Goal: Transaction & Acquisition: Book appointment/travel/reservation

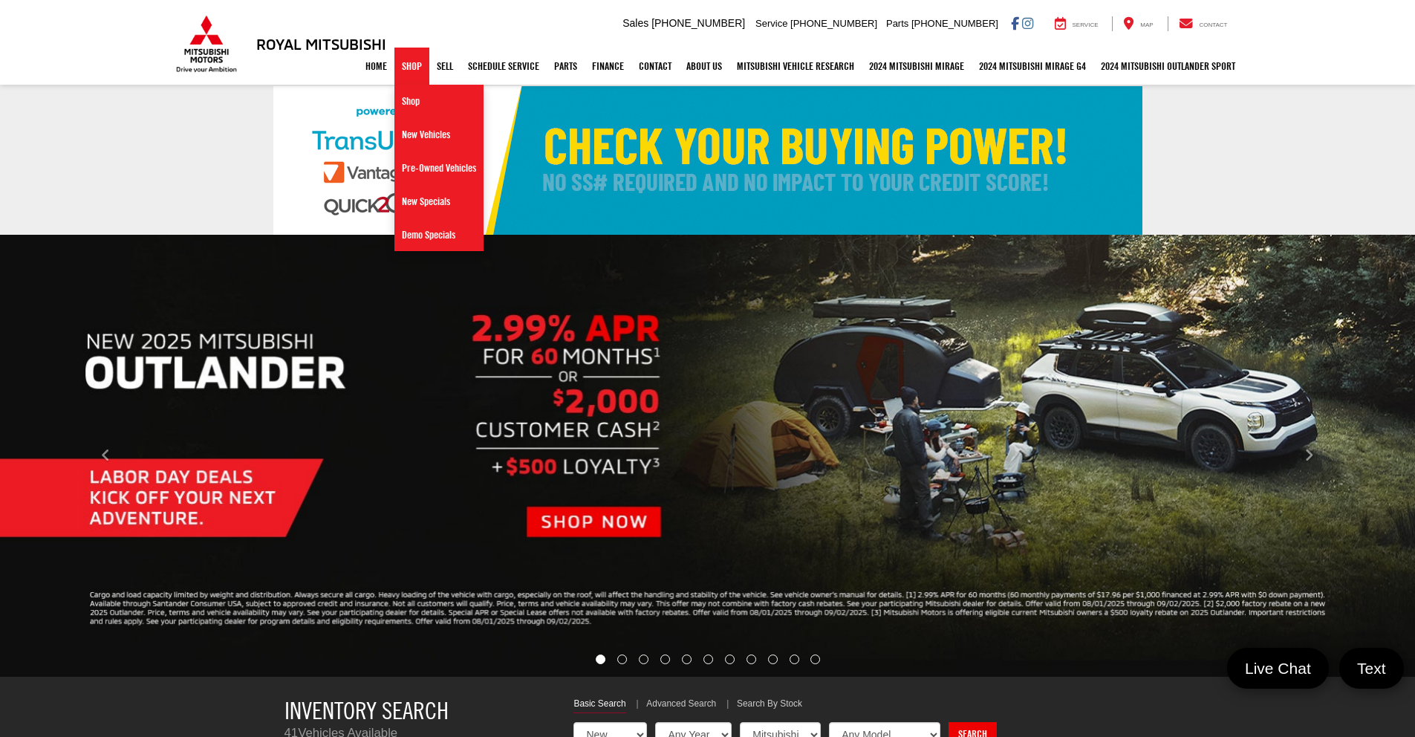
select select "Mitsubishi"
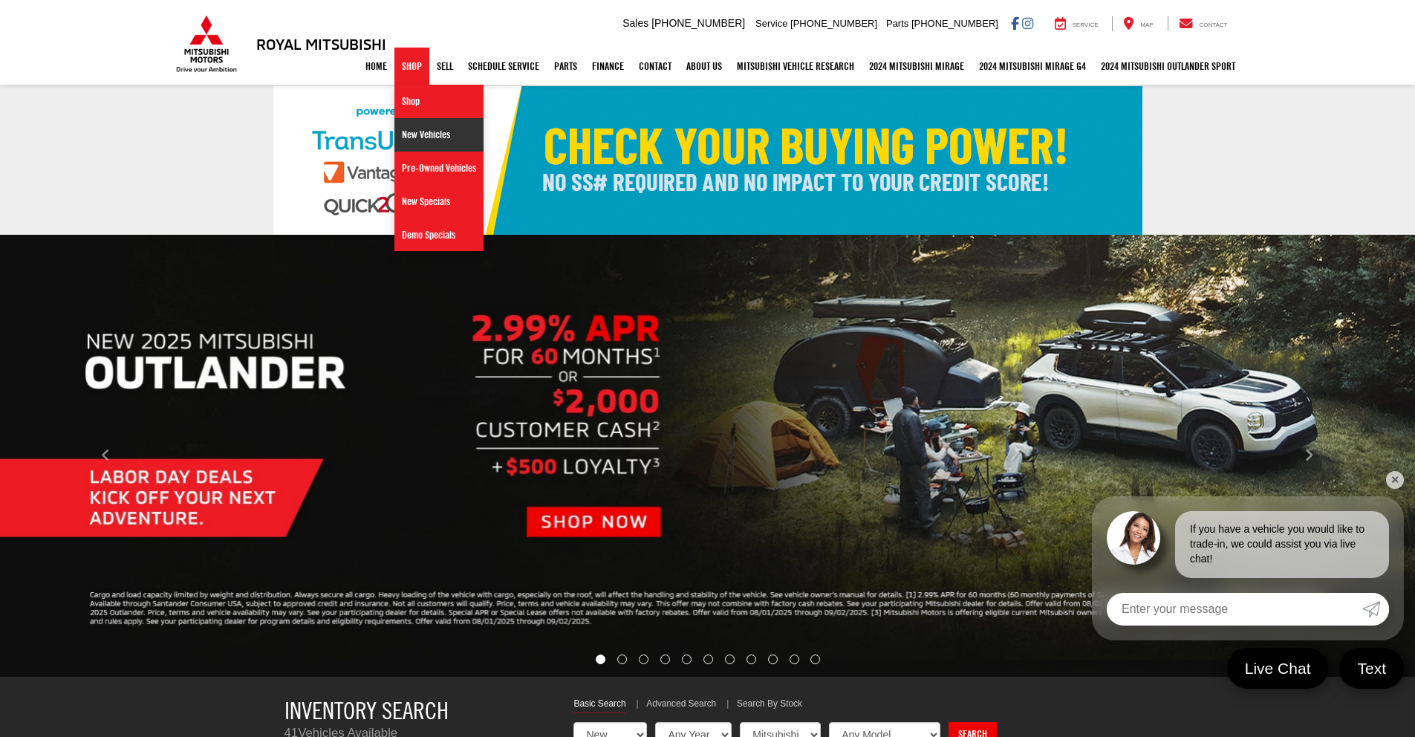
click at [404, 135] on link "New Vehicles" at bounding box center [438, 134] width 89 height 33
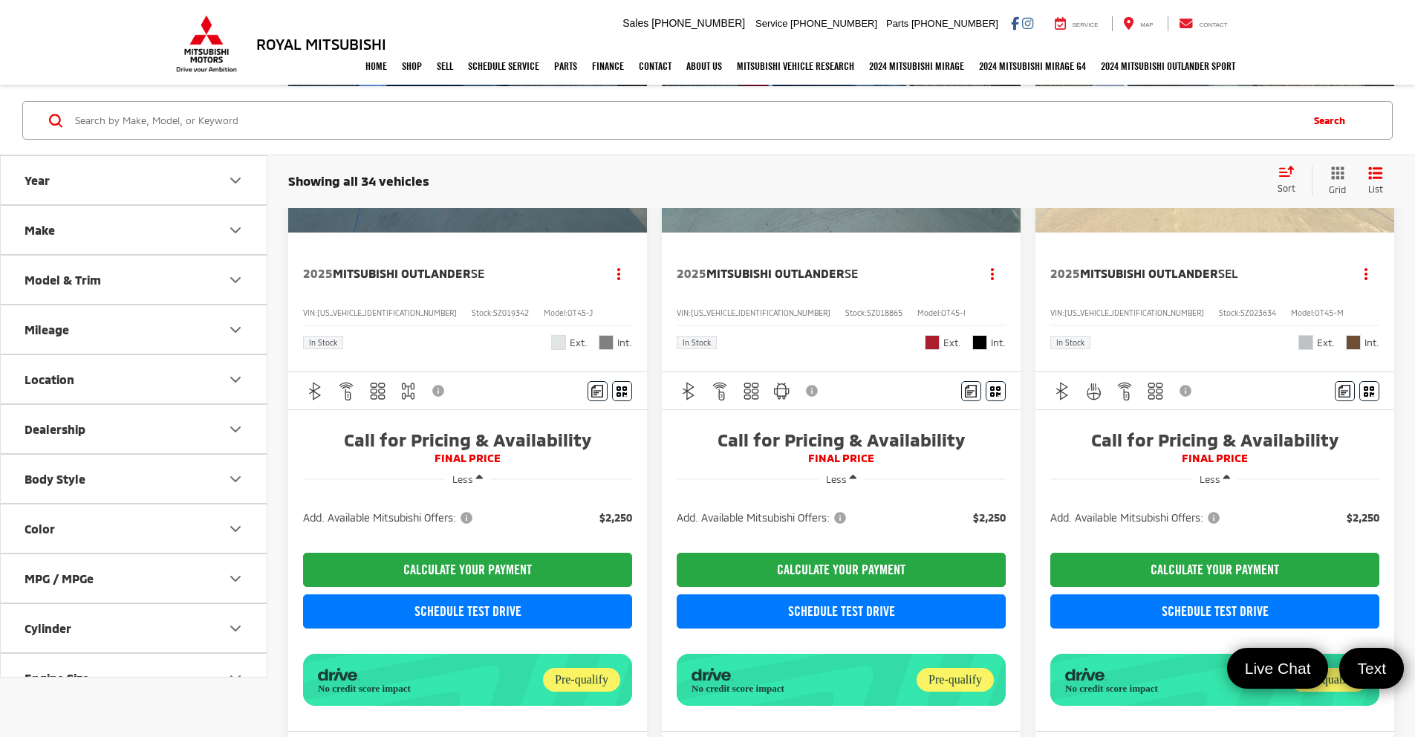
scroll to position [249, 0]
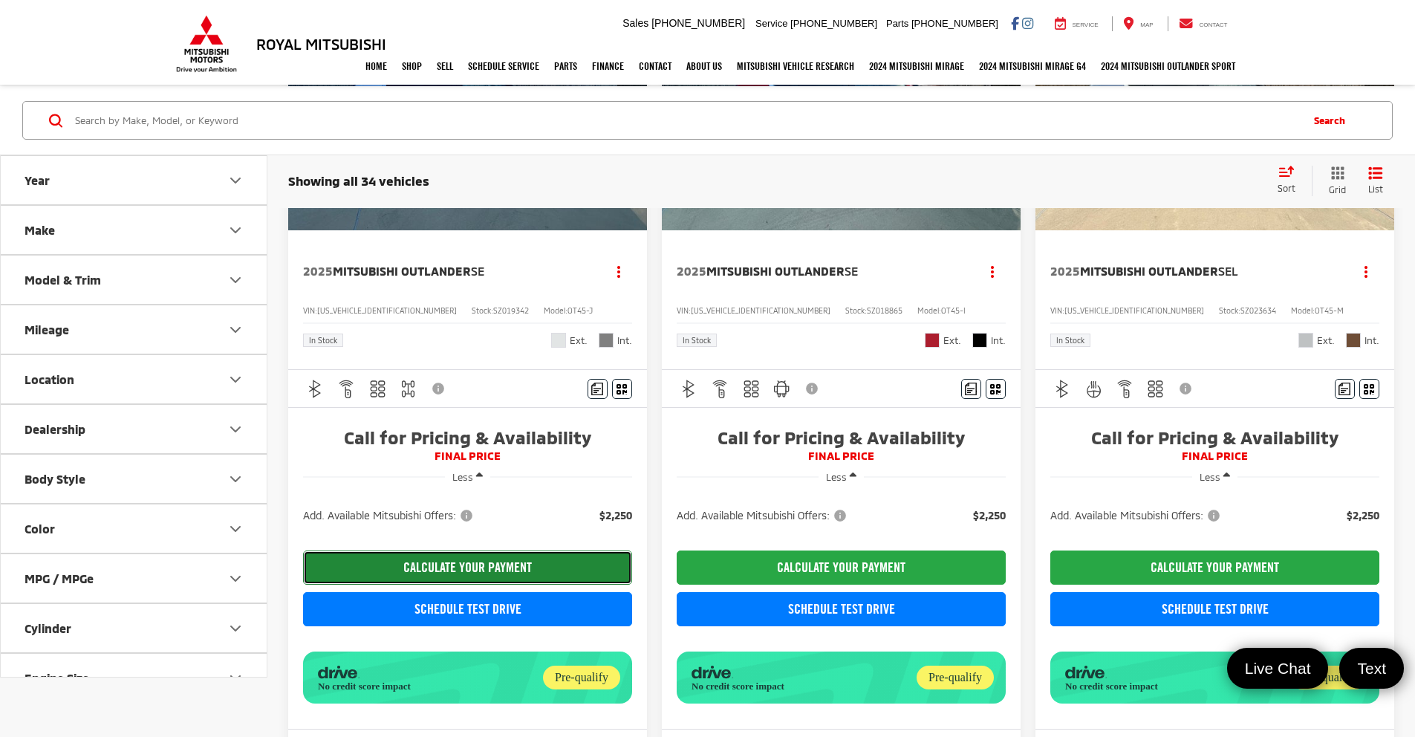
click at [463, 570] on button "CALCULATE YOUR PAYMENT" at bounding box center [467, 567] width 329 height 34
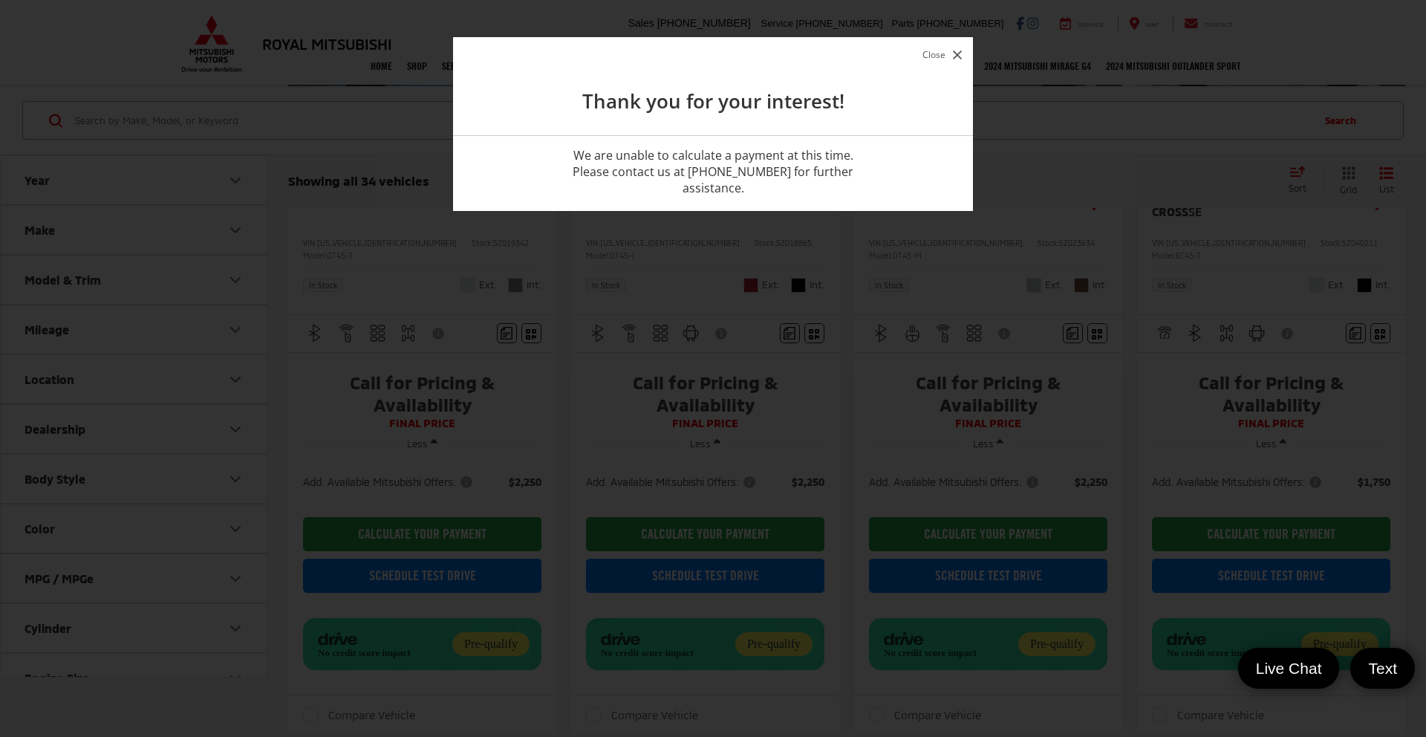
click at [938, 55] on button "Close" at bounding box center [942, 55] width 47 height 20
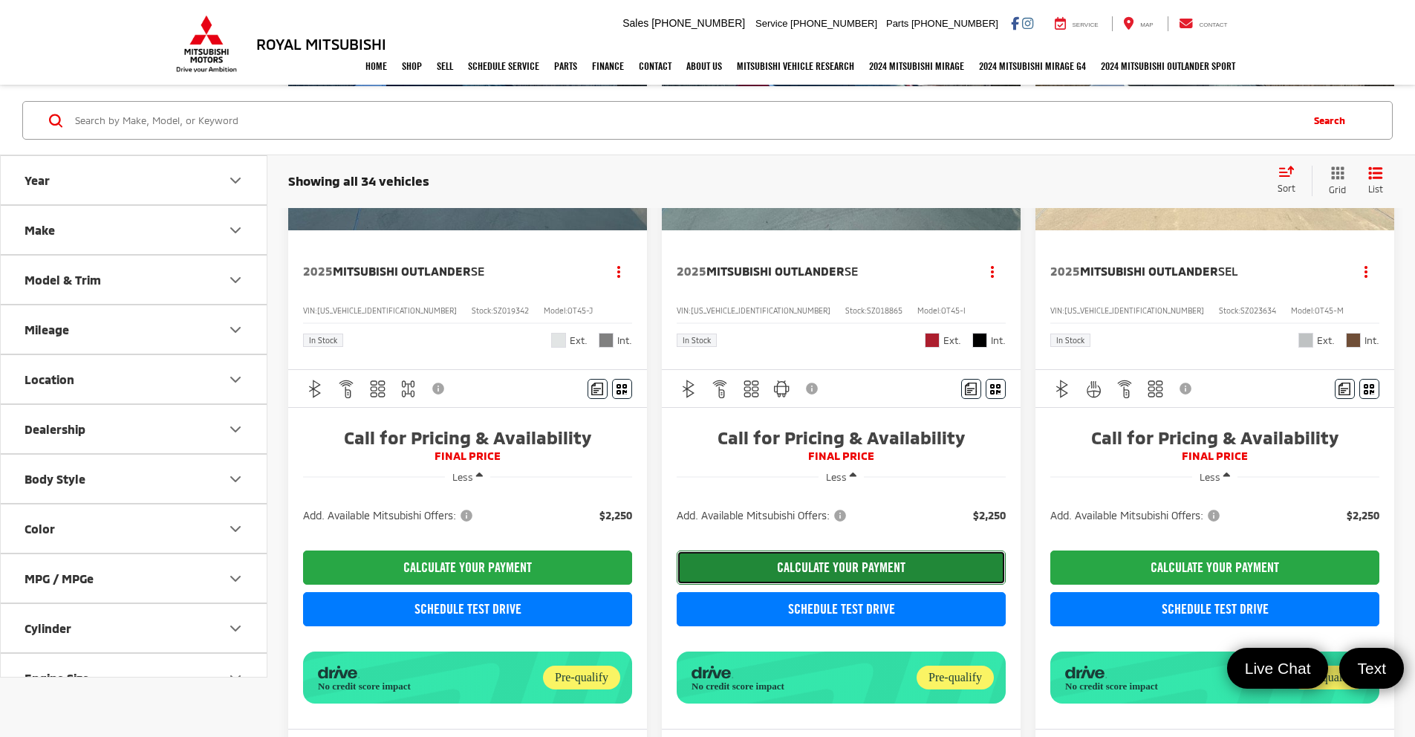
click at [734, 581] on button "CALCULATE YOUR PAYMENT" at bounding box center [841, 567] width 329 height 34
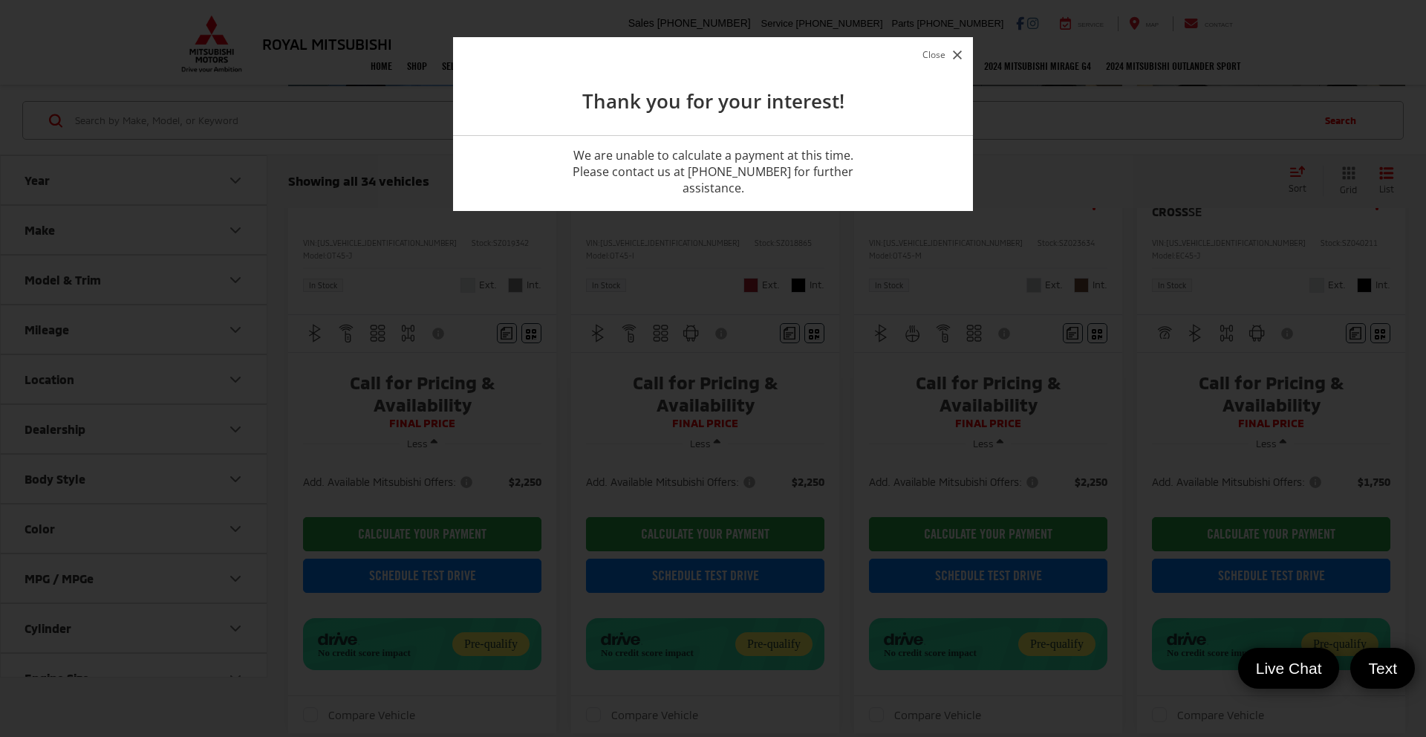
click at [950, 54] on button "Close" at bounding box center [942, 55] width 47 height 20
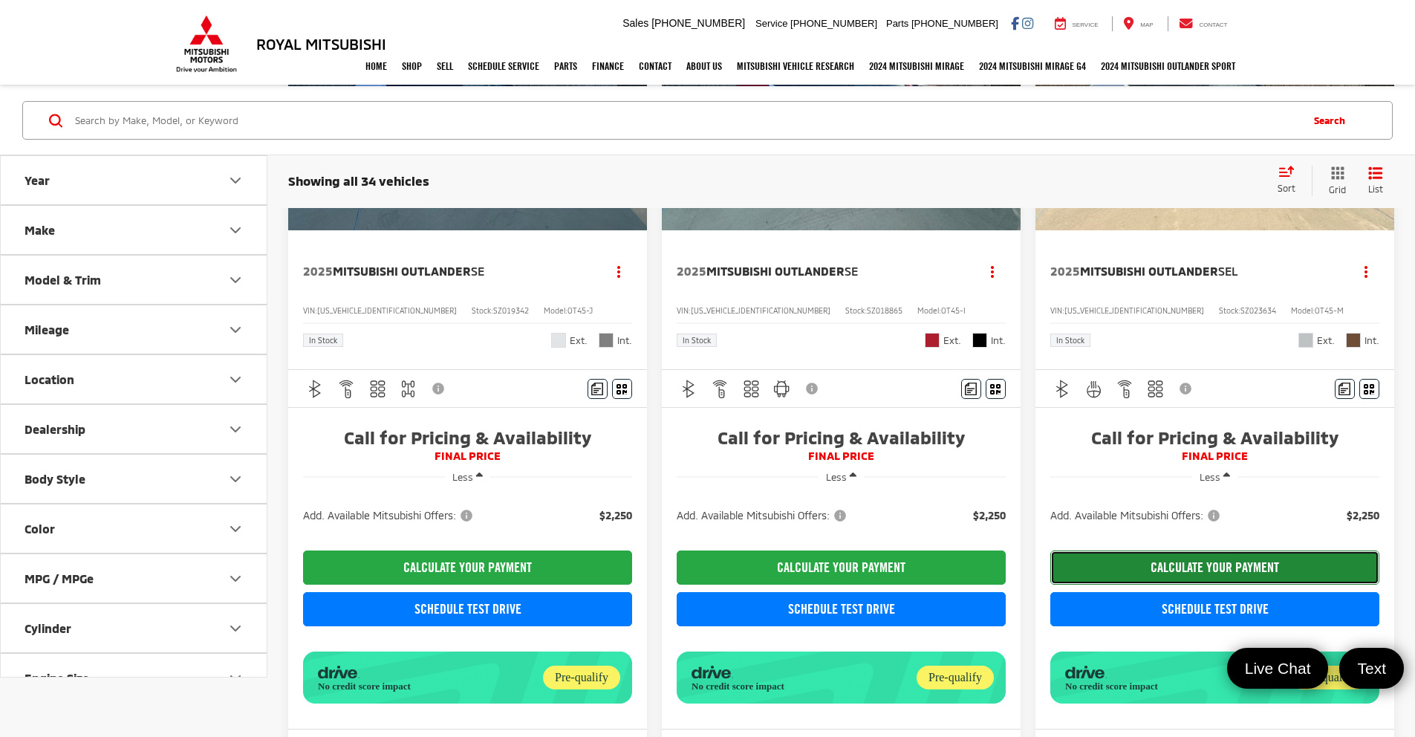
click at [1050, 584] on button "CALCULATE YOUR PAYMENT" at bounding box center [1214, 567] width 329 height 34
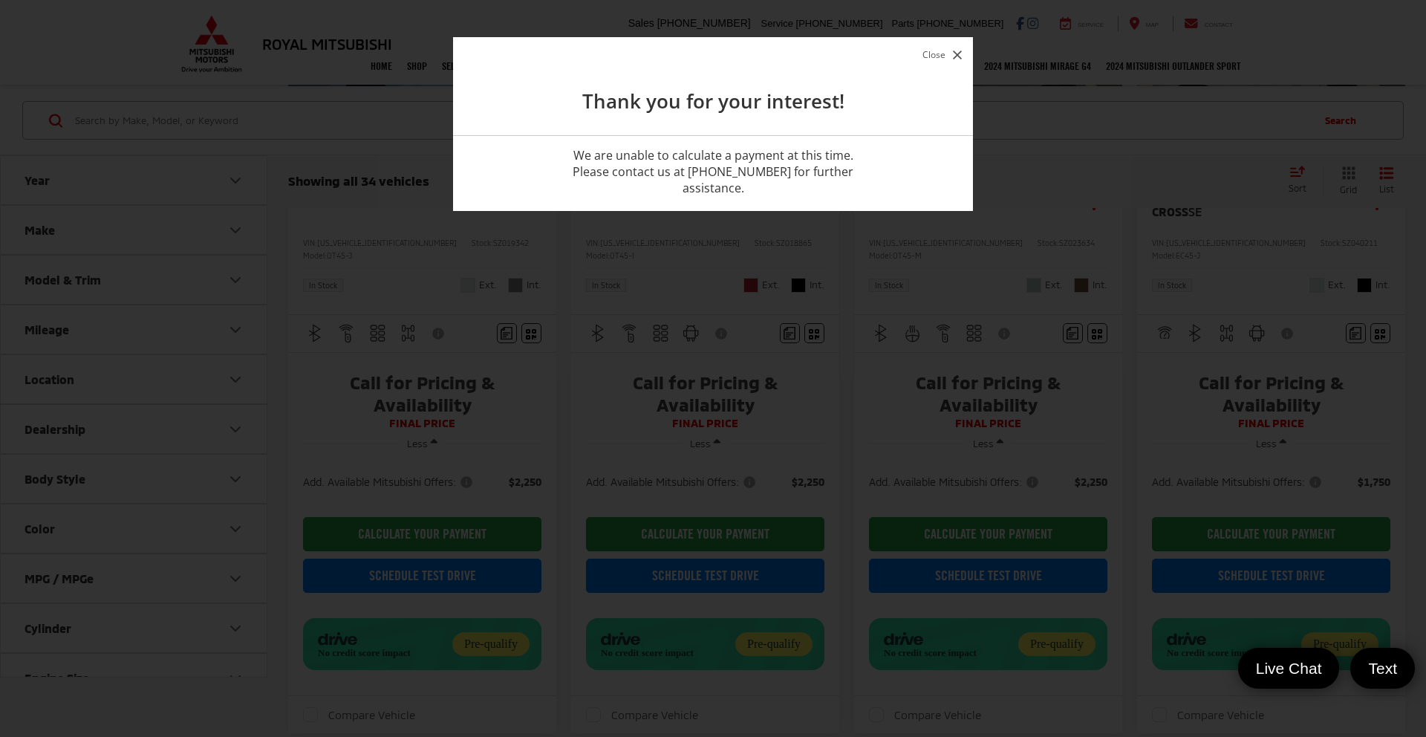
click at [933, 59] on button "Close" at bounding box center [942, 55] width 47 height 20
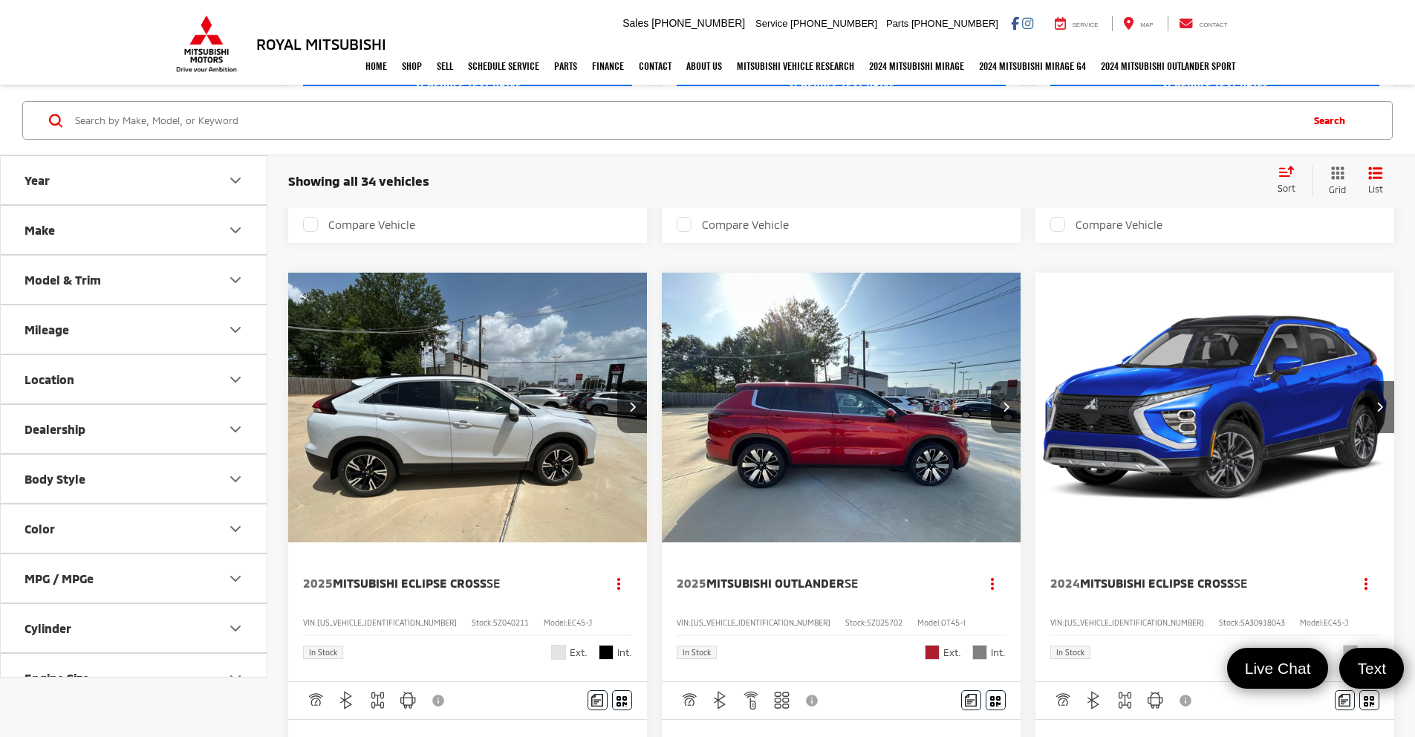
scroll to position [92, 0]
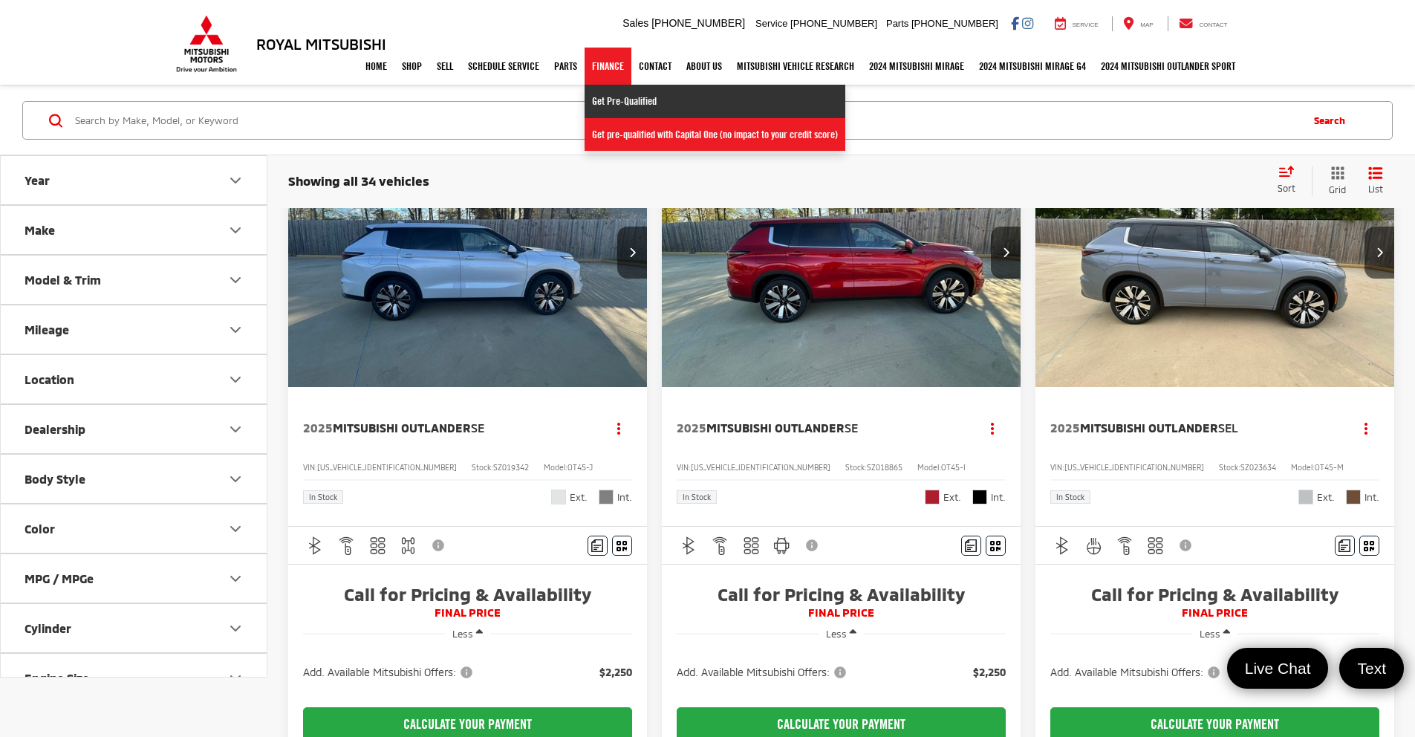
click at [607, 110] on link "Get Pre-Qualified" at bounding box center [714, 101] width 261 height 33
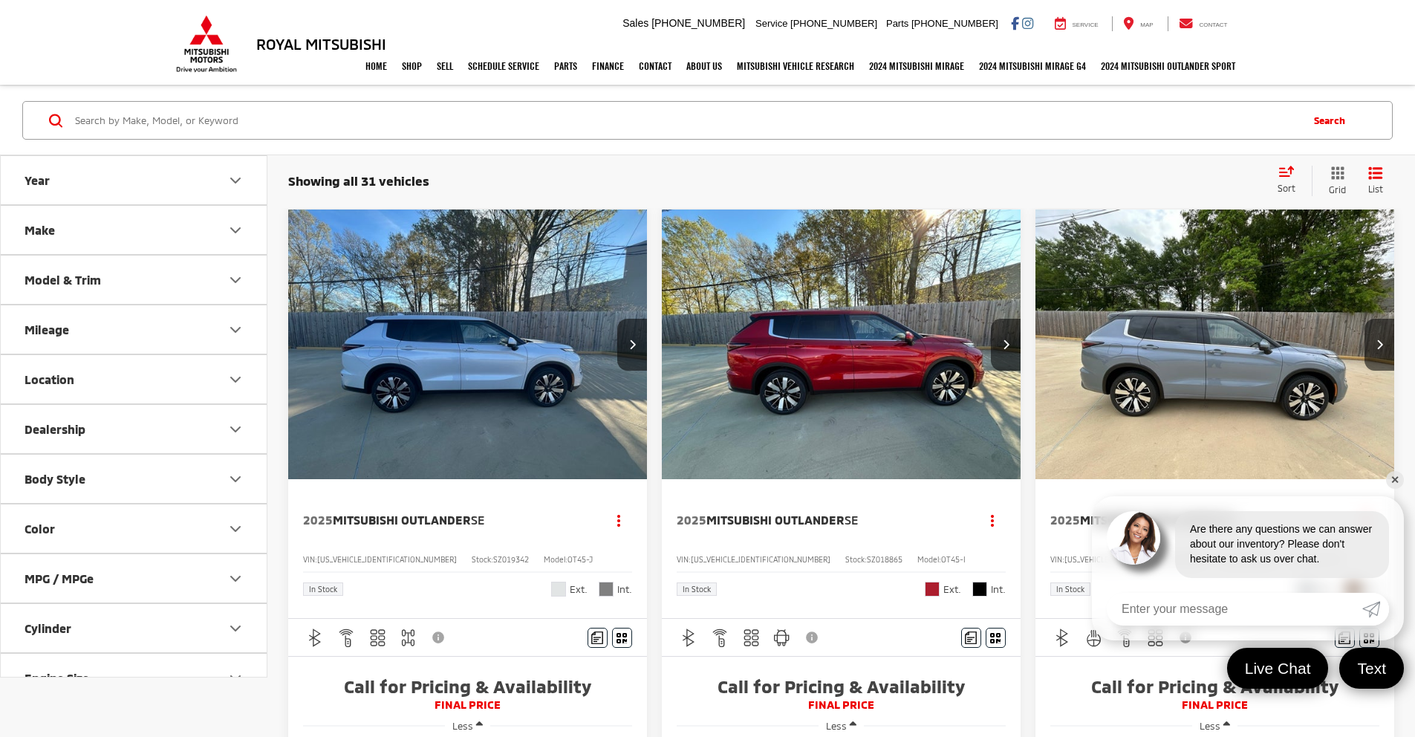
click at [1392, 482] on link "✕" at bounding box center [1395, 480] width 18 height 18
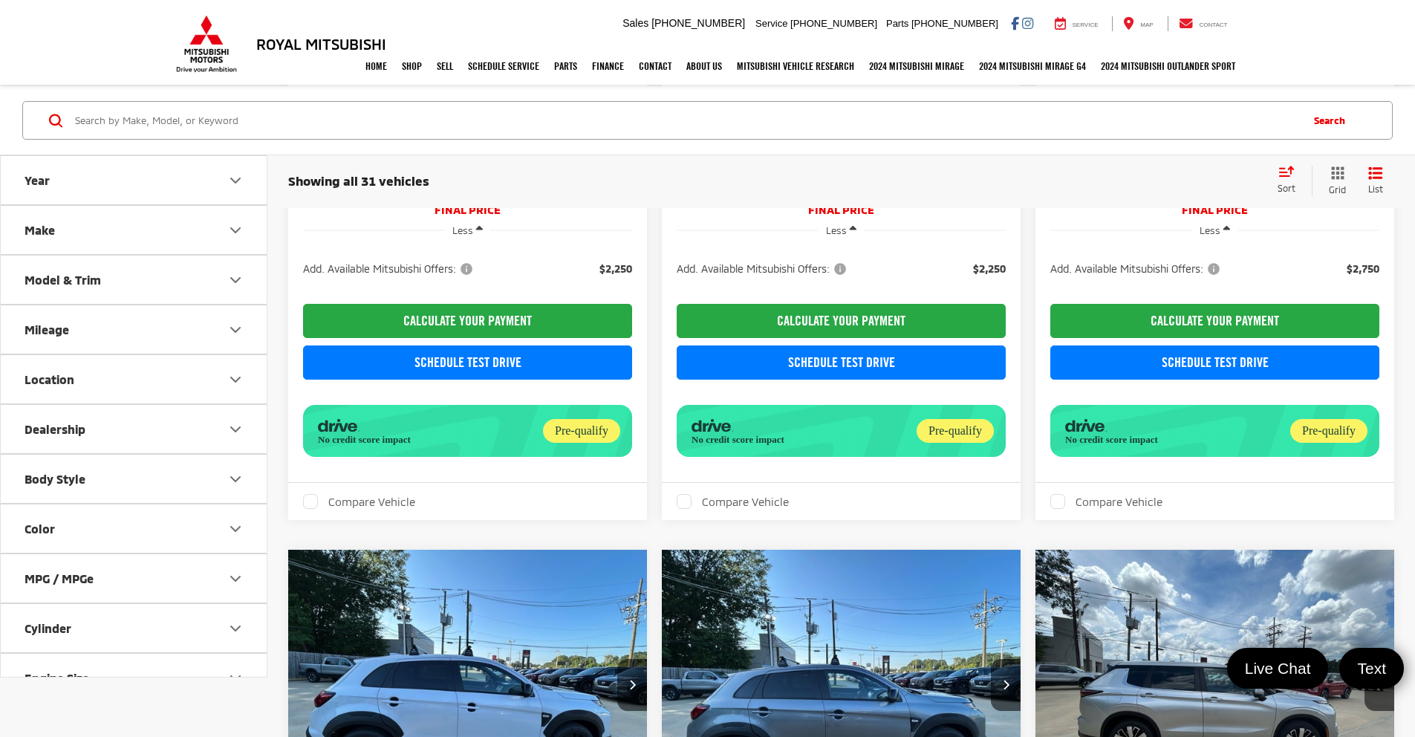
scroll to position [2137, 0]
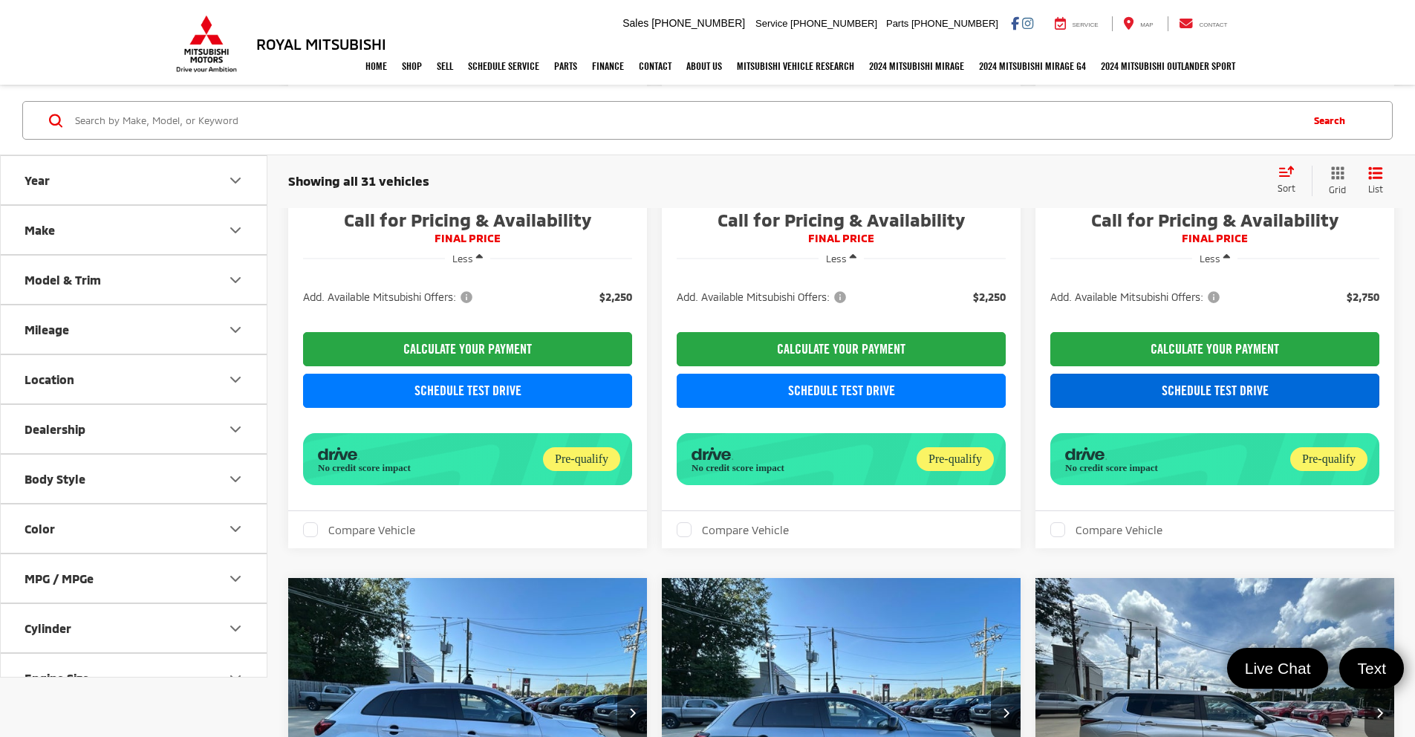
click at [1050, 408] on link "Schedule Test Drive" at bounding box center [1214, 391] width 329 height 34
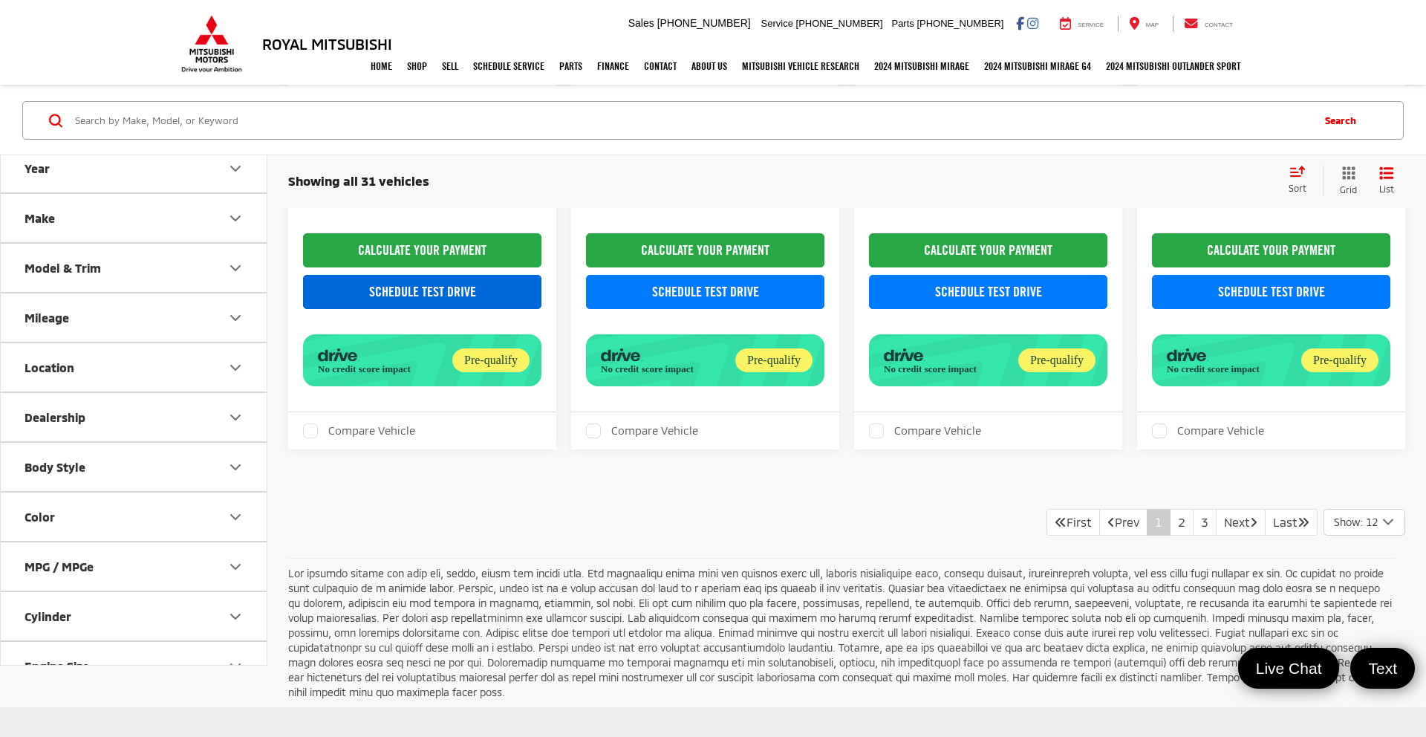
select select "Mitsubishi"
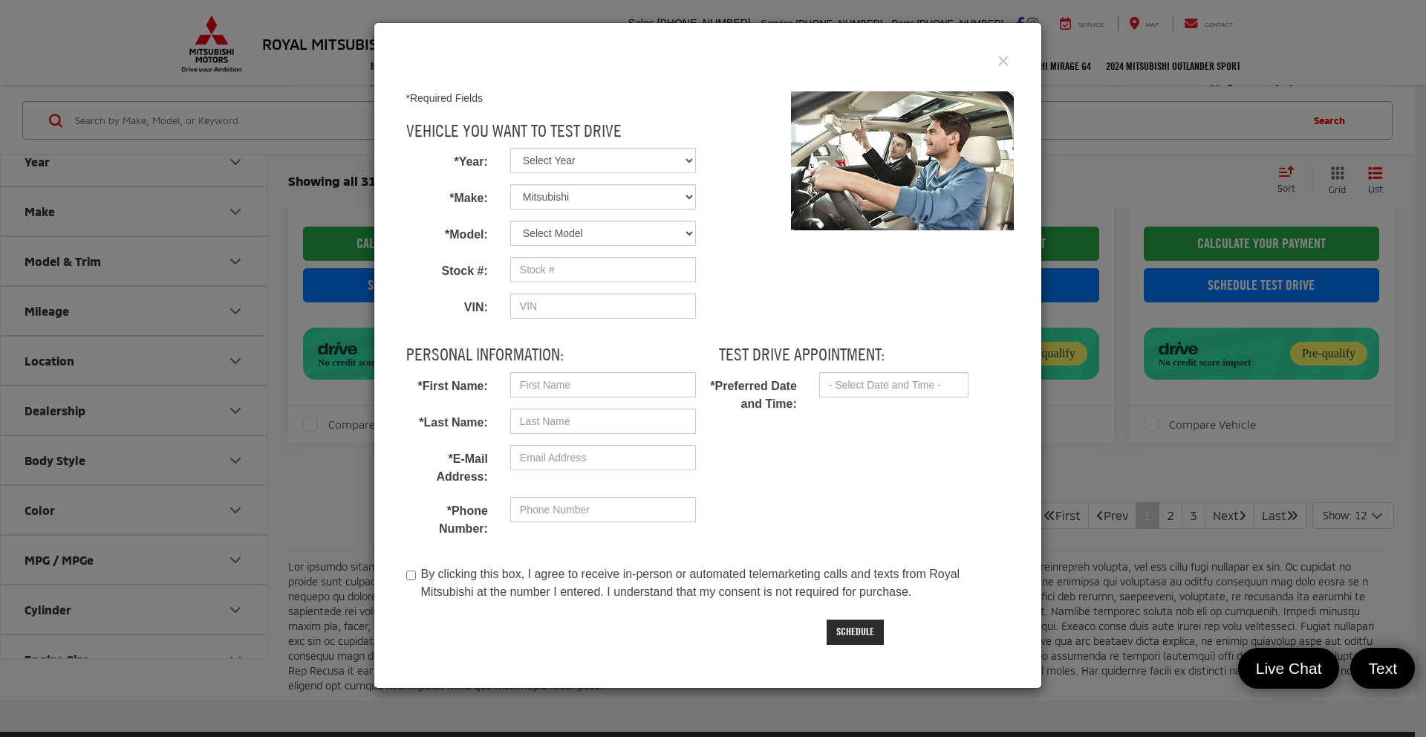
select select "2025"
select select "Outlander Sport"
type input "SU009484"
type input "[US_VEHICLE_IDENTIFICATION_NUMBER]"
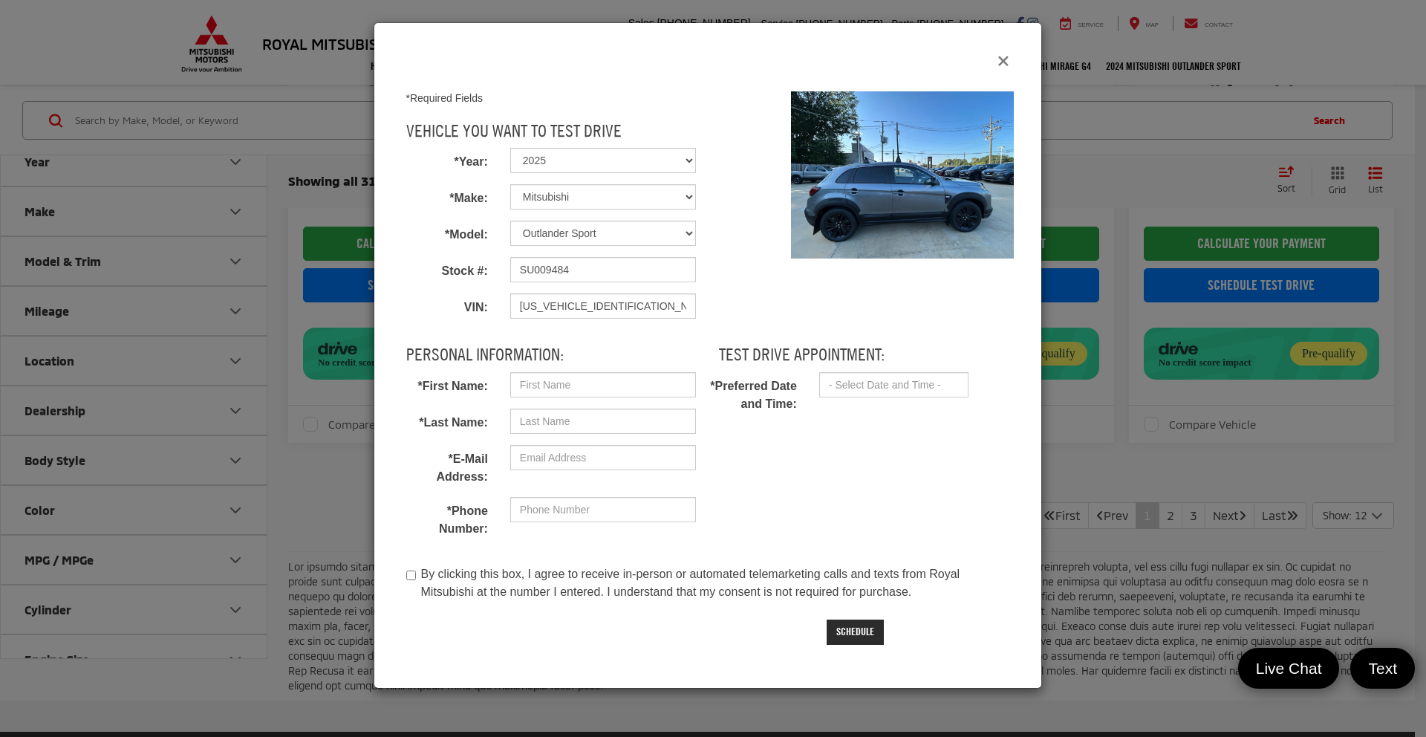
click at [1002, 61] on icon "Close" at bounding box center [1003, 61] width 12 height 16
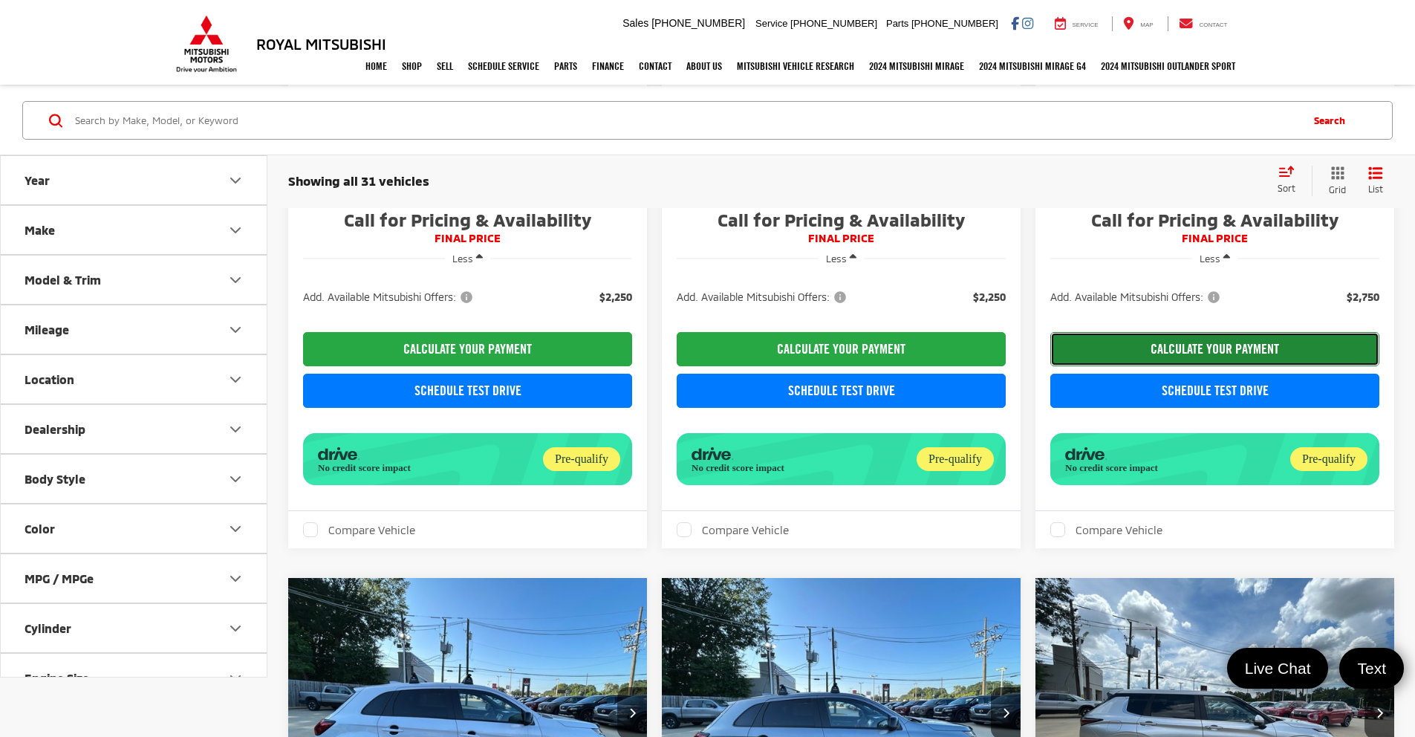
click at [1050, 366] on button "CALCULATE YOUR PAYMENT" at bounding box center [1214, 349] width 329 height 34
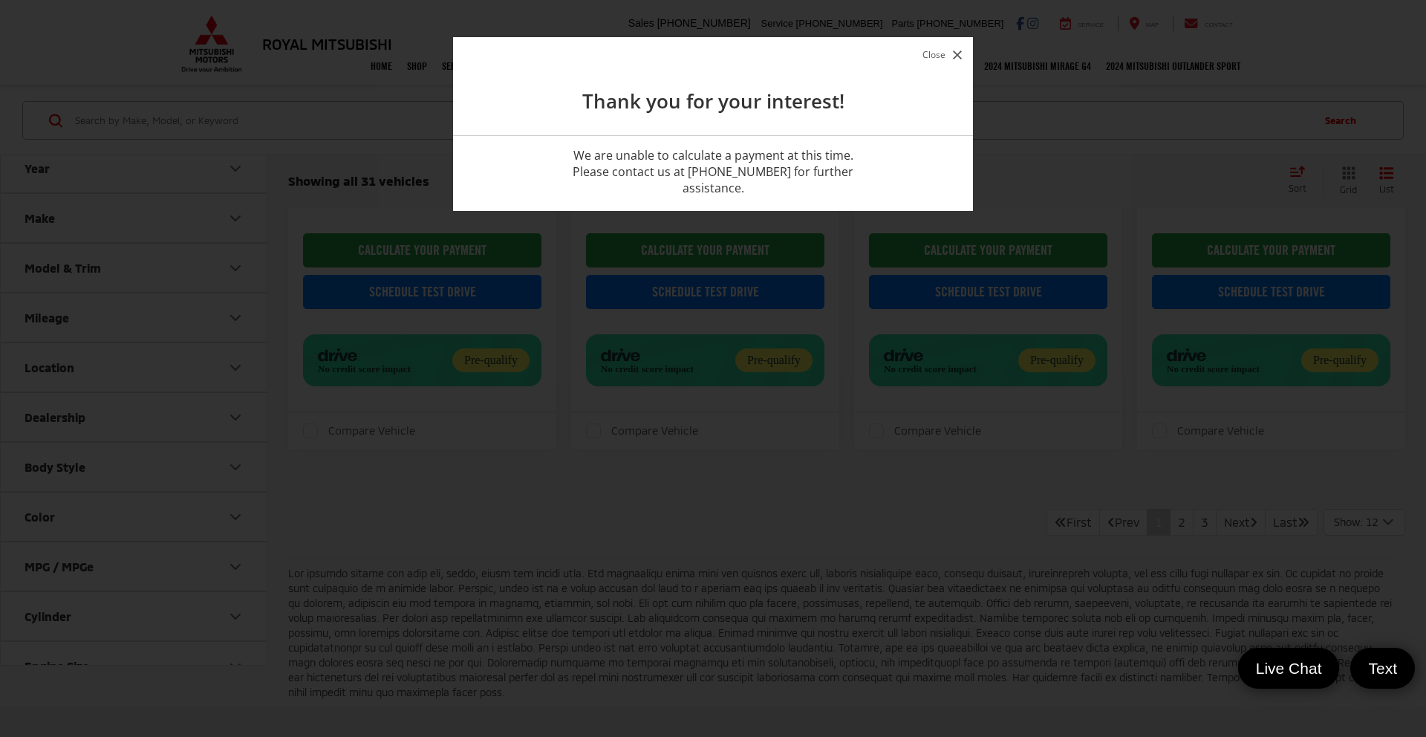
click at [942, 57] on button "Close" at bounding box center [942, 55] width 47 height 20
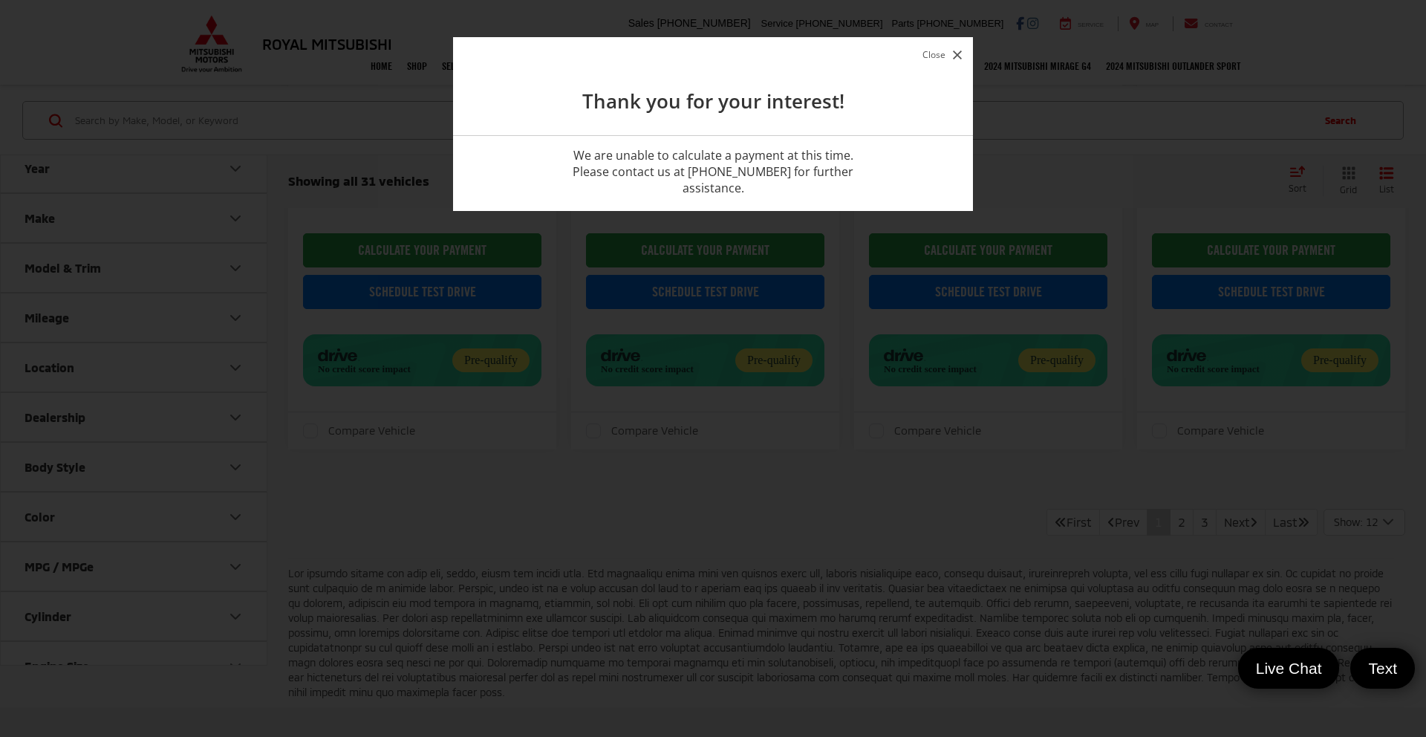
click at [928, 62] on button "Close" at bounding box center [942, 55] width 47 height 20
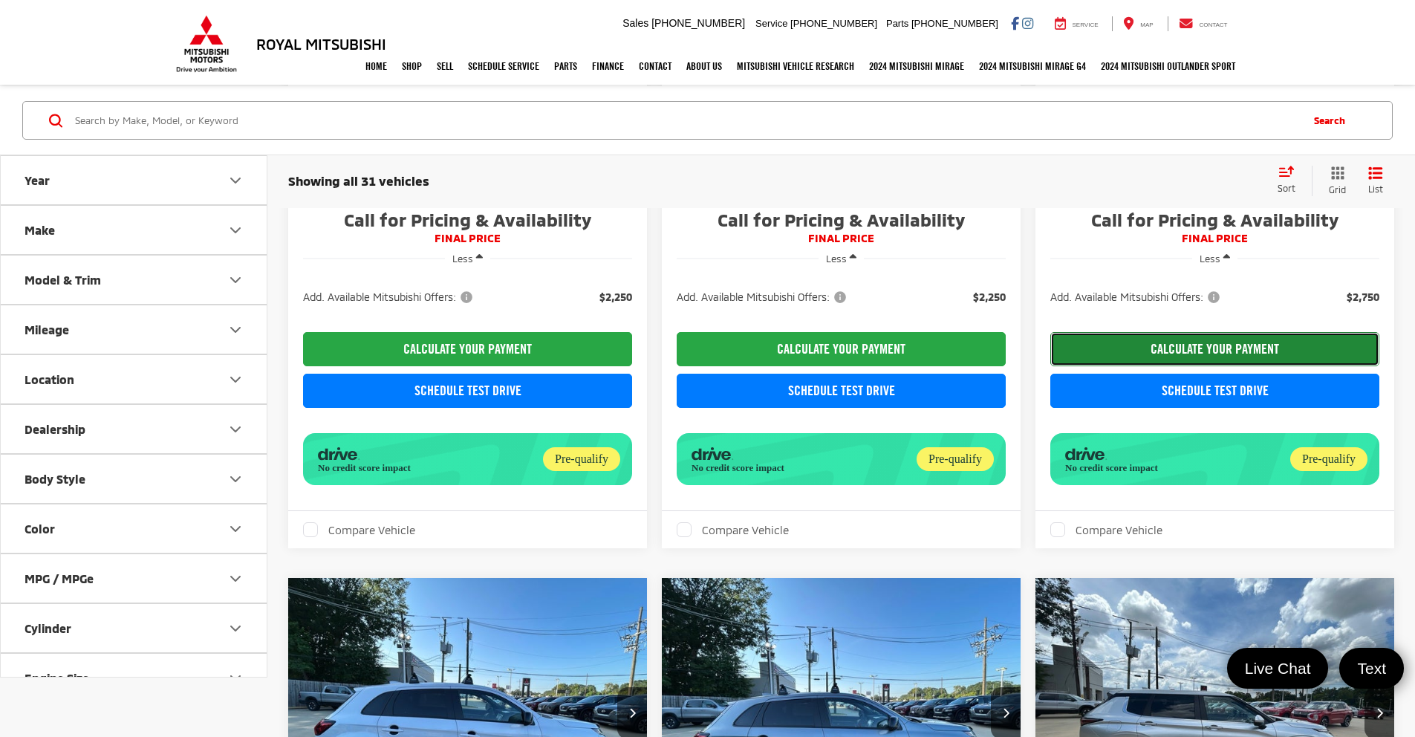
click at [1050, 366] on button "CALCULATE YOUR PAYMENT" at bounding box center [1214, 349] width 329 height 34
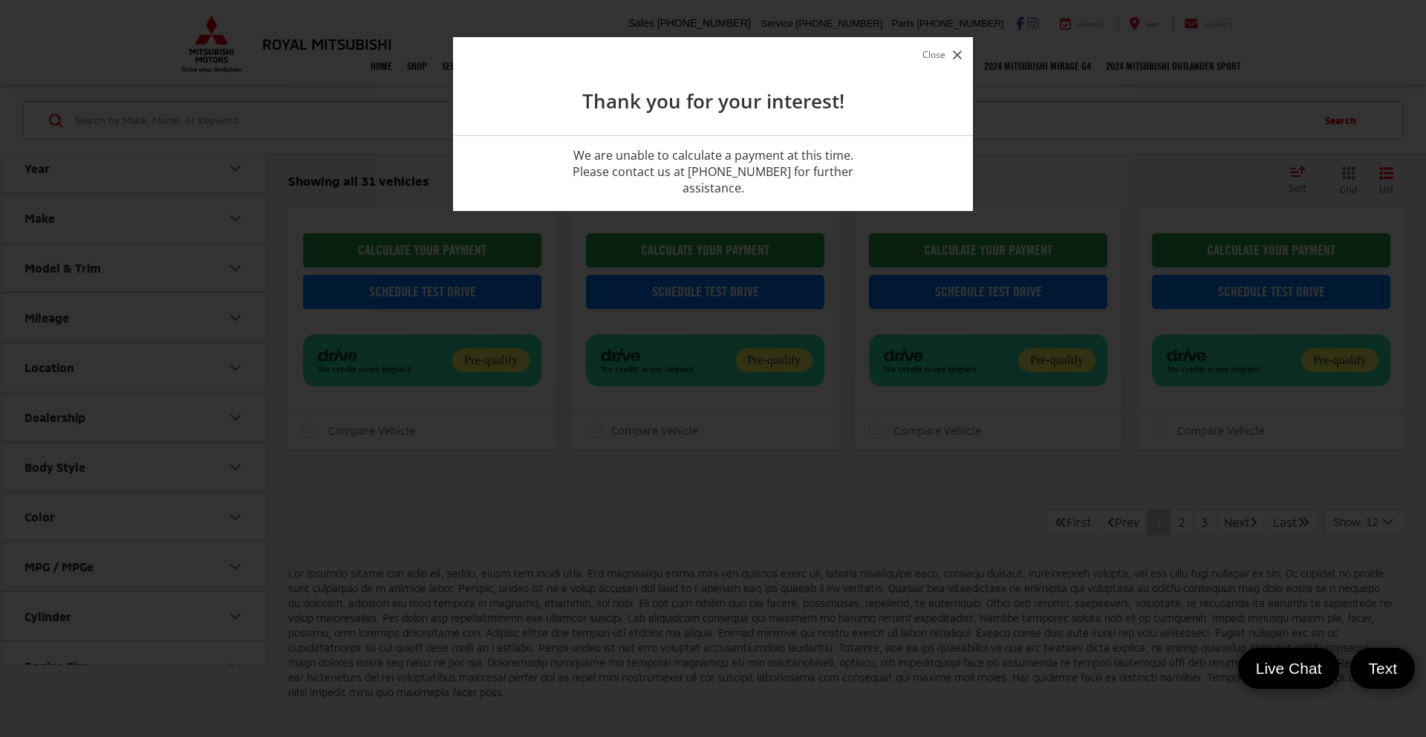
click at [935, 56] on button "Close" at bounding box center [942, 55] width 47 height 20
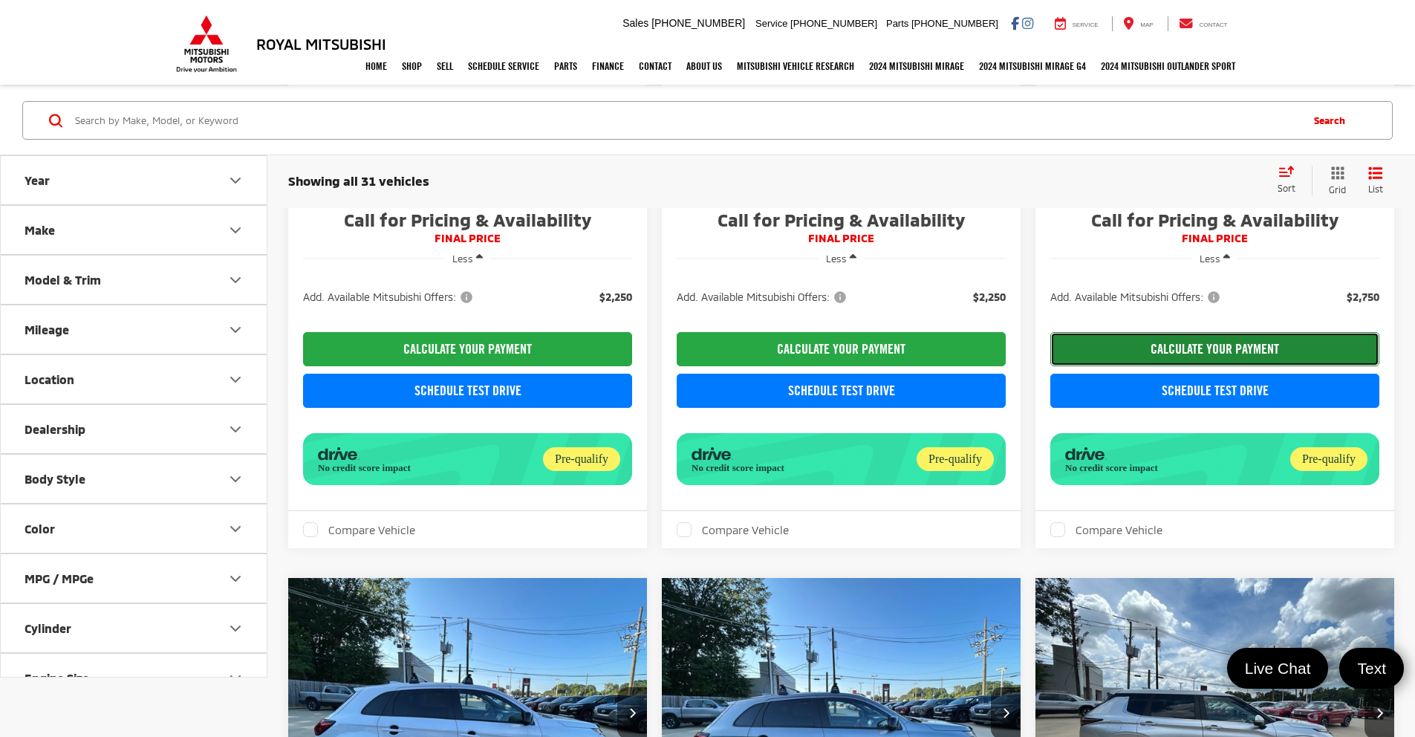
click at [1050, 366] on button "CALCULATE YOUR PAYMENT" at bounding box center [1214, 349] width 329 height 34
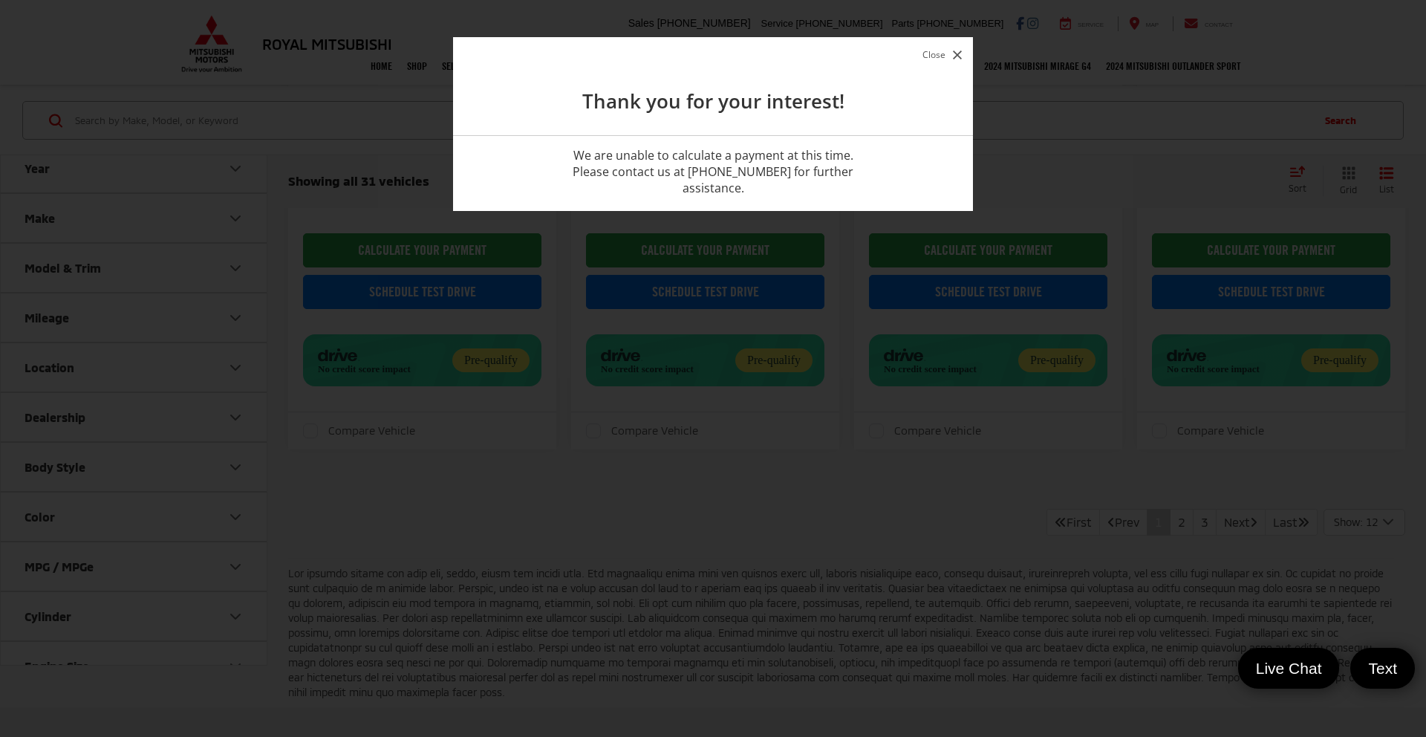
click at [936, 58] on button "Close" at bounding box center [942, 55] width 47 height 20
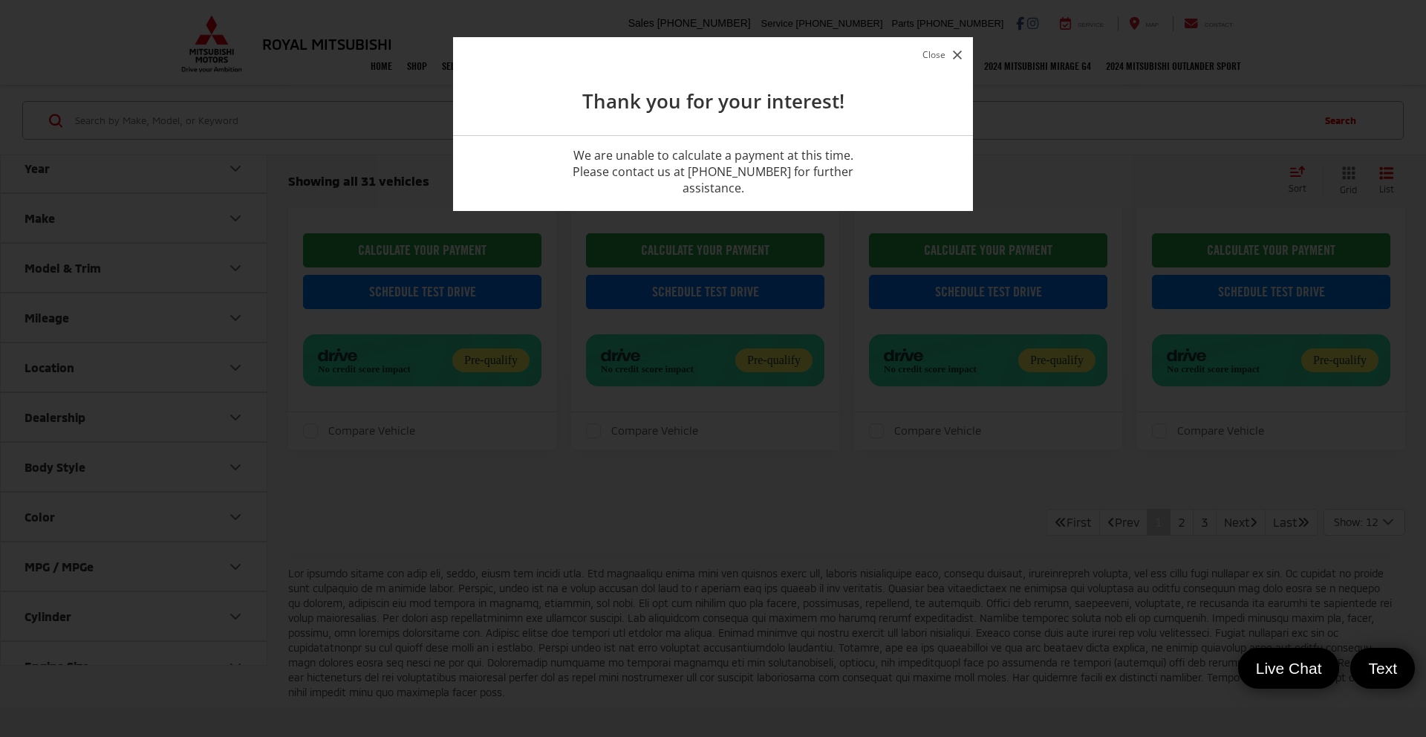
click at [940, 48] on button "Close" at bounding box center [942, 55] width 47 height 20
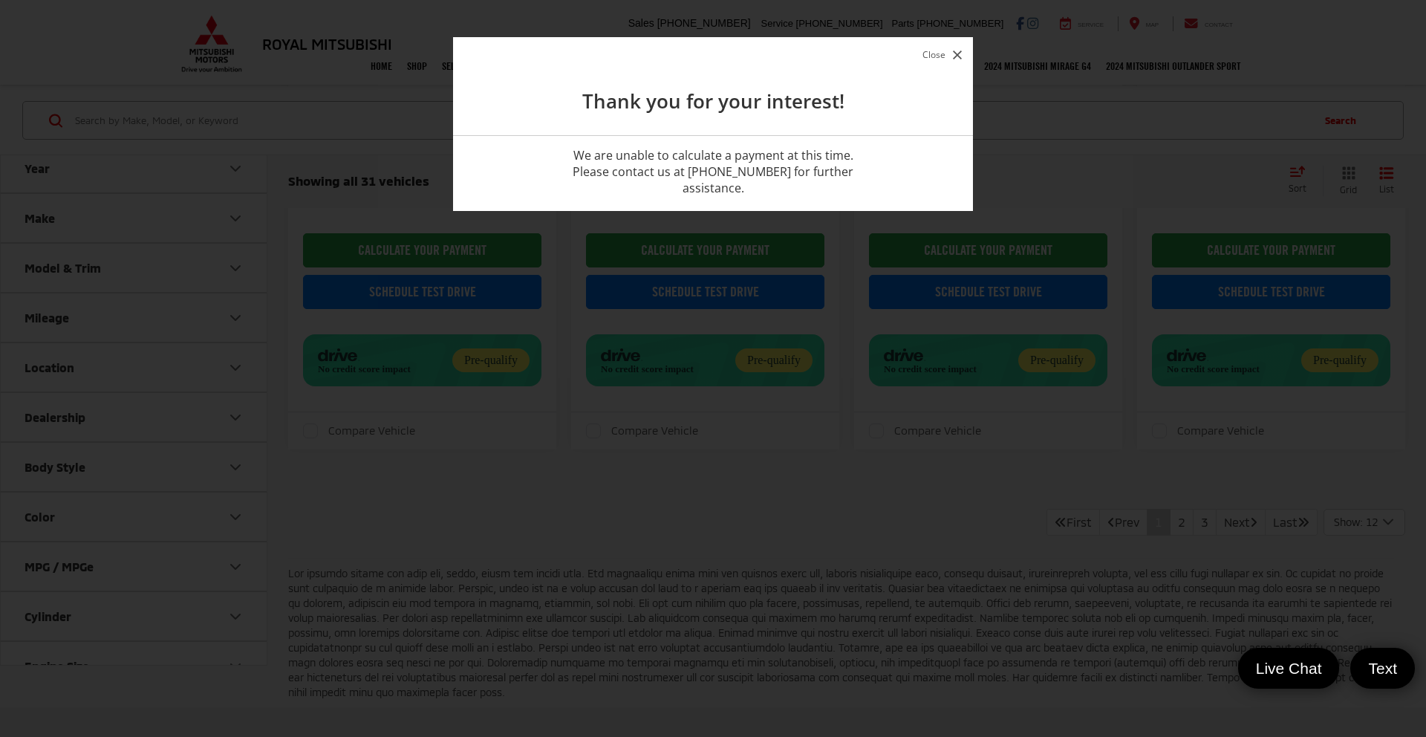
click at [927, 56] on button "Close" at bounding box center [942, 55] width 47 height 20
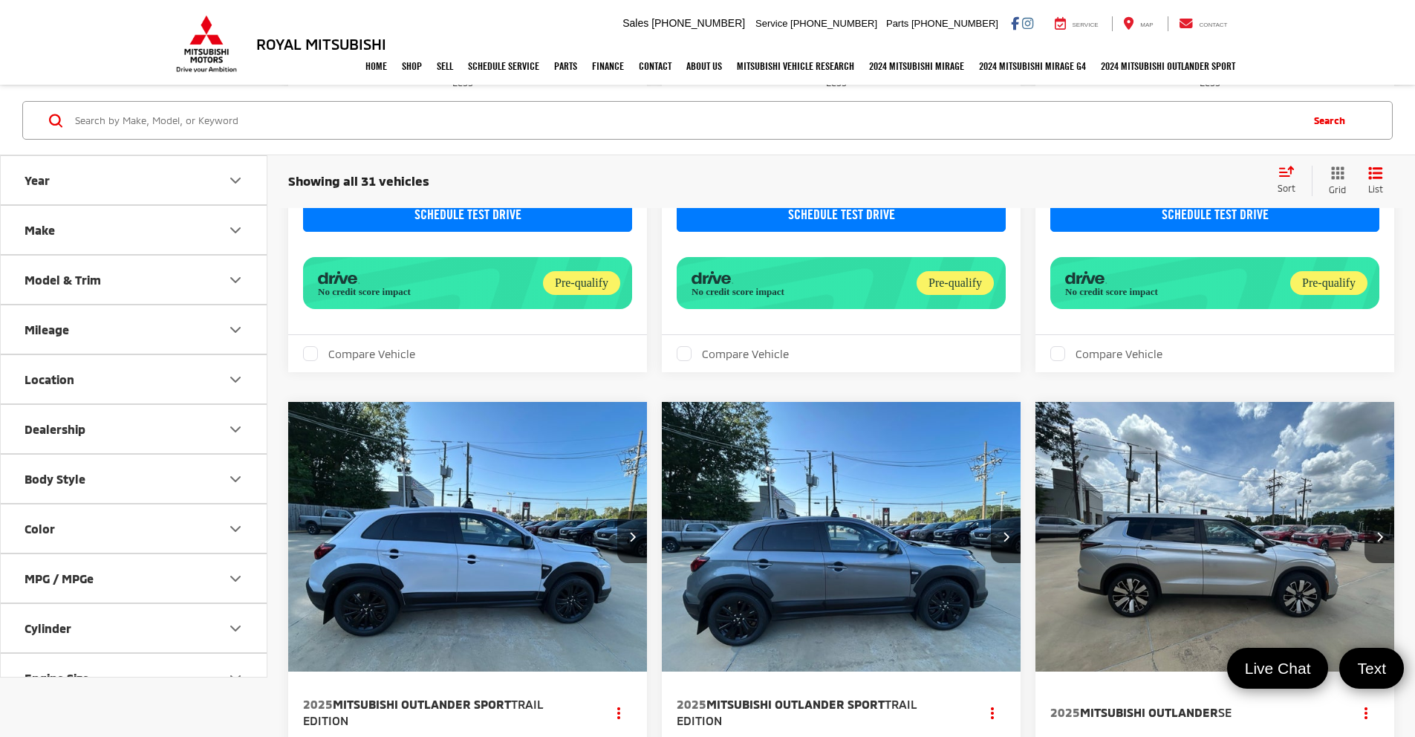
scroll to position [2314, 0]
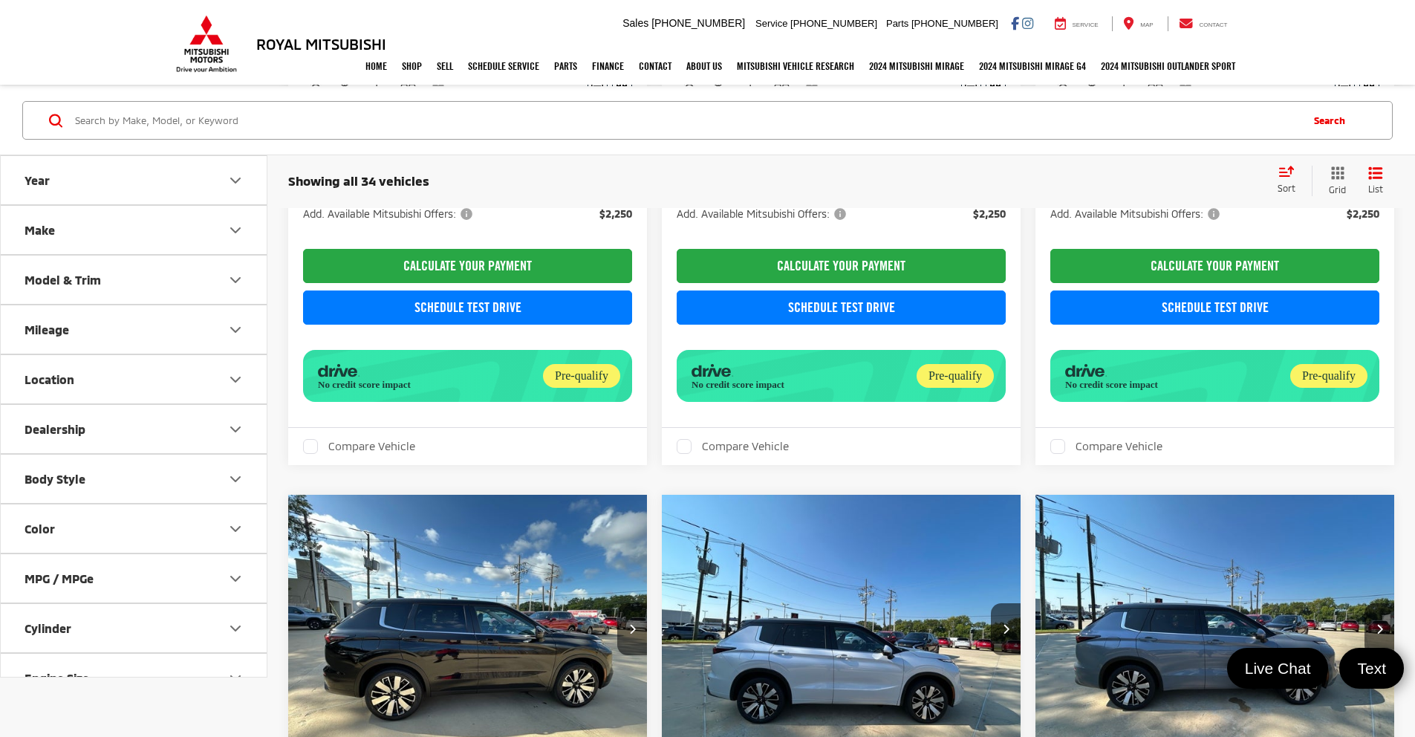
scroll to position [1392, 0]
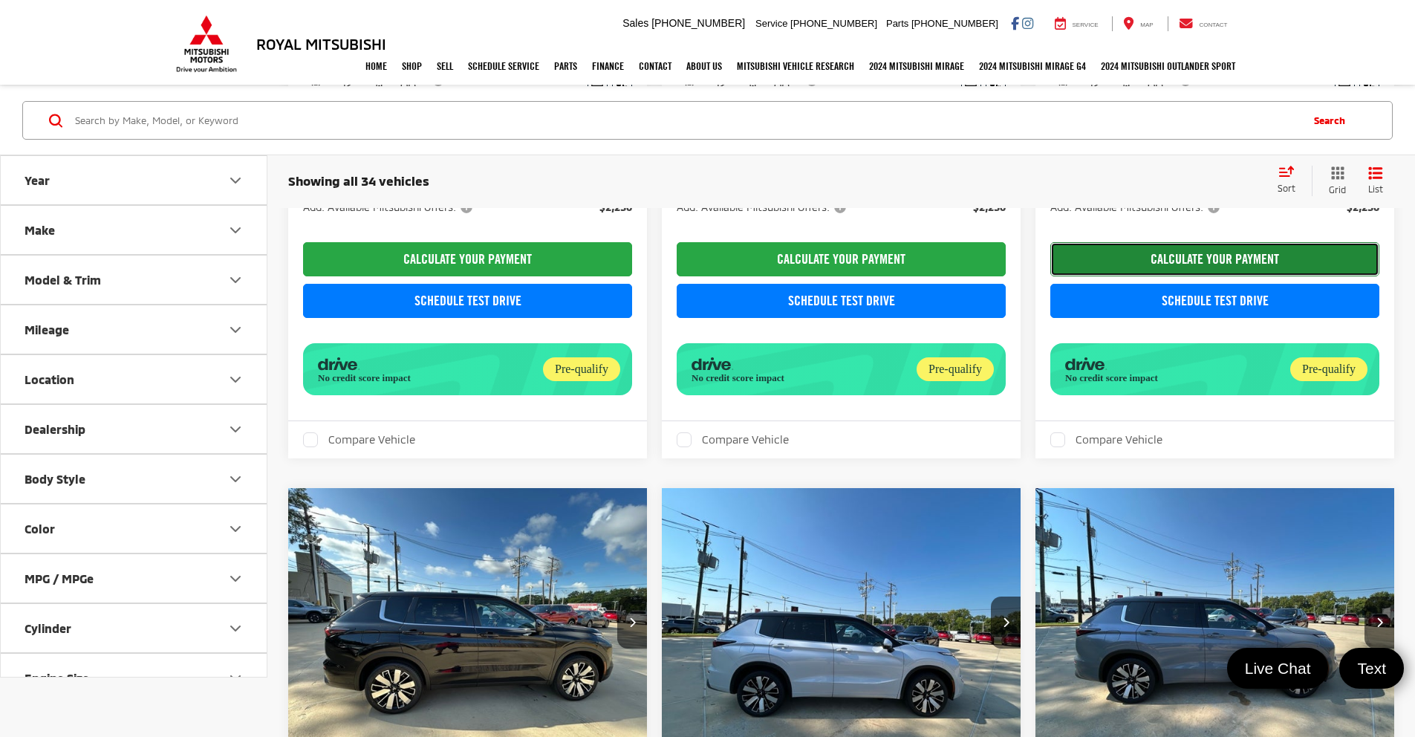
click at [1050, 276] on button "CALCULATE YOUR PAYMENT" at bounding box center [1214, 259] width 329 height 34
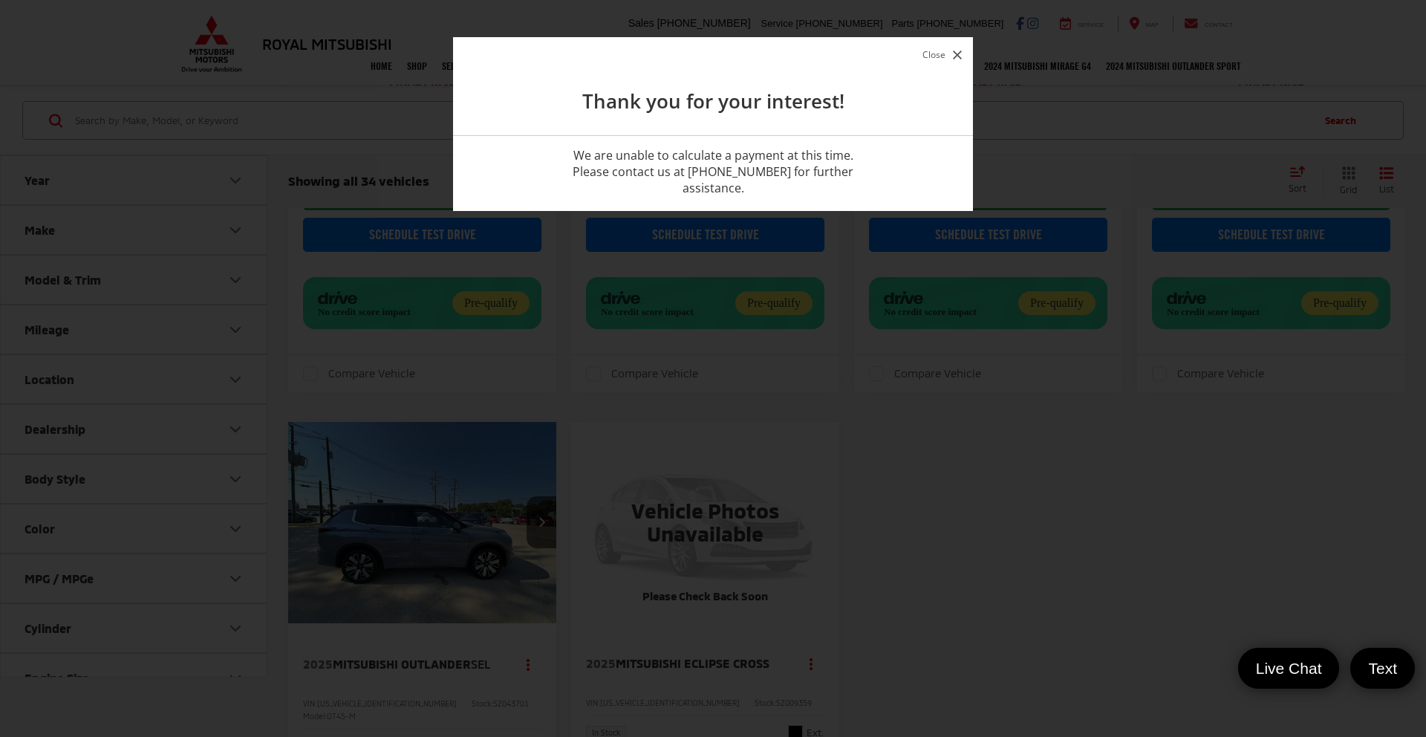
click at [938, 51] on button "Close" at bounding box center [942, 55] width 47 height 20
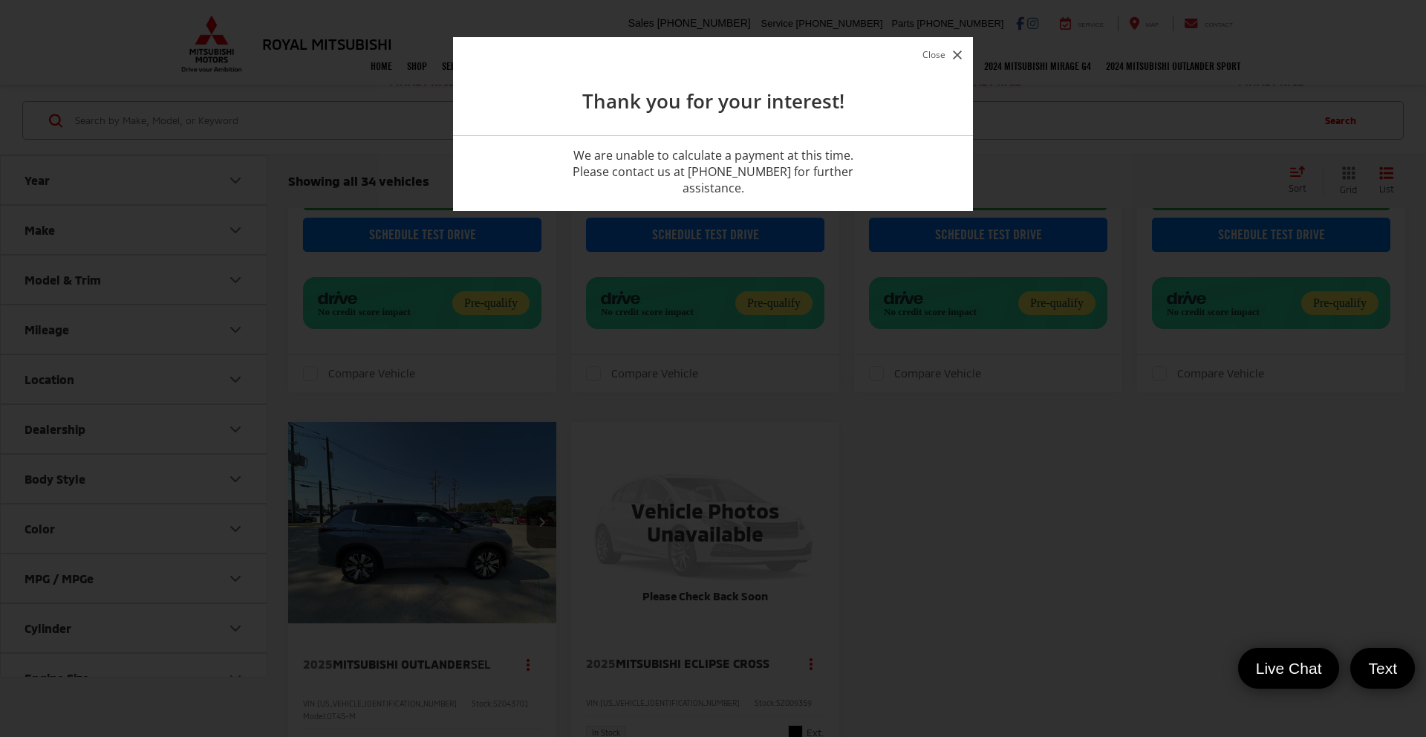
click at [942, 58] on button "Close" at bounding box center [942, 55] width 47 height 20
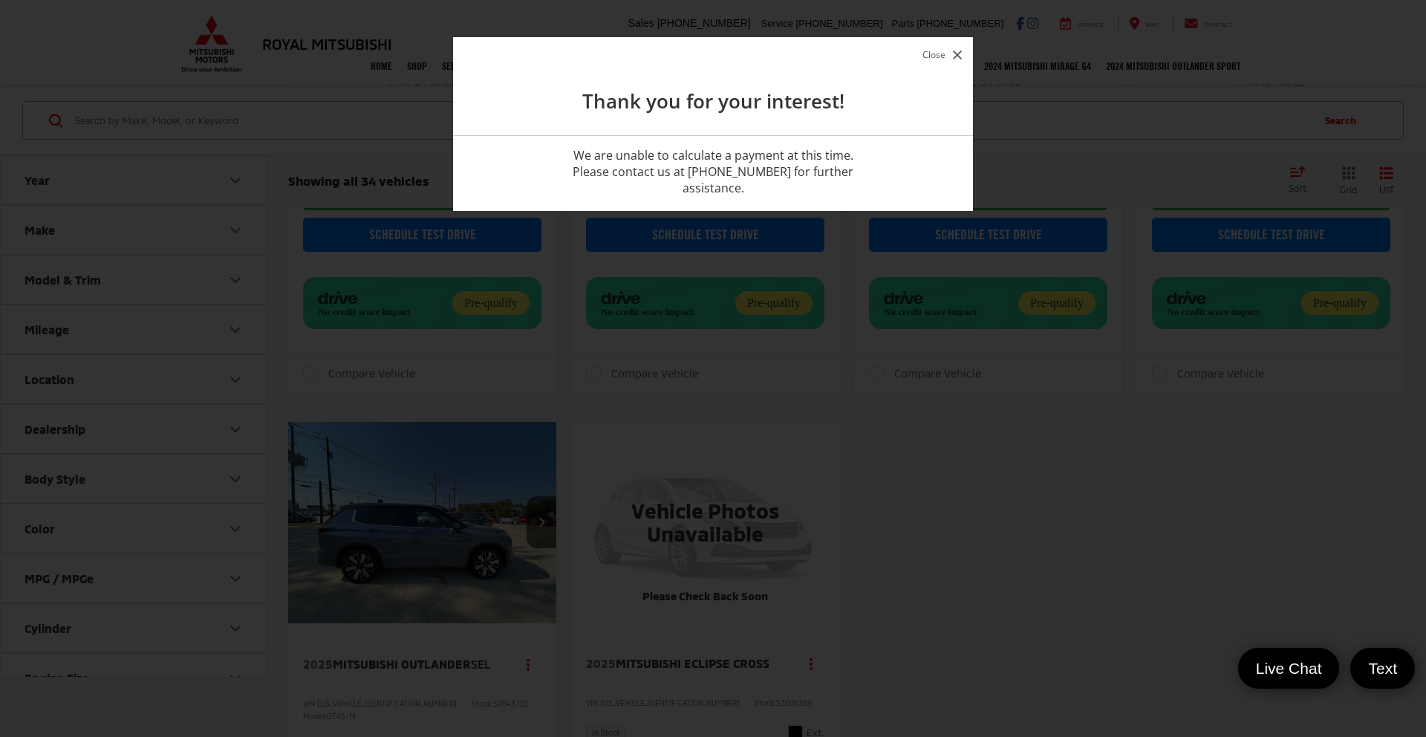
click at [942, 48] on button "Close" at bounding box center [942, 55] width 47 height 20
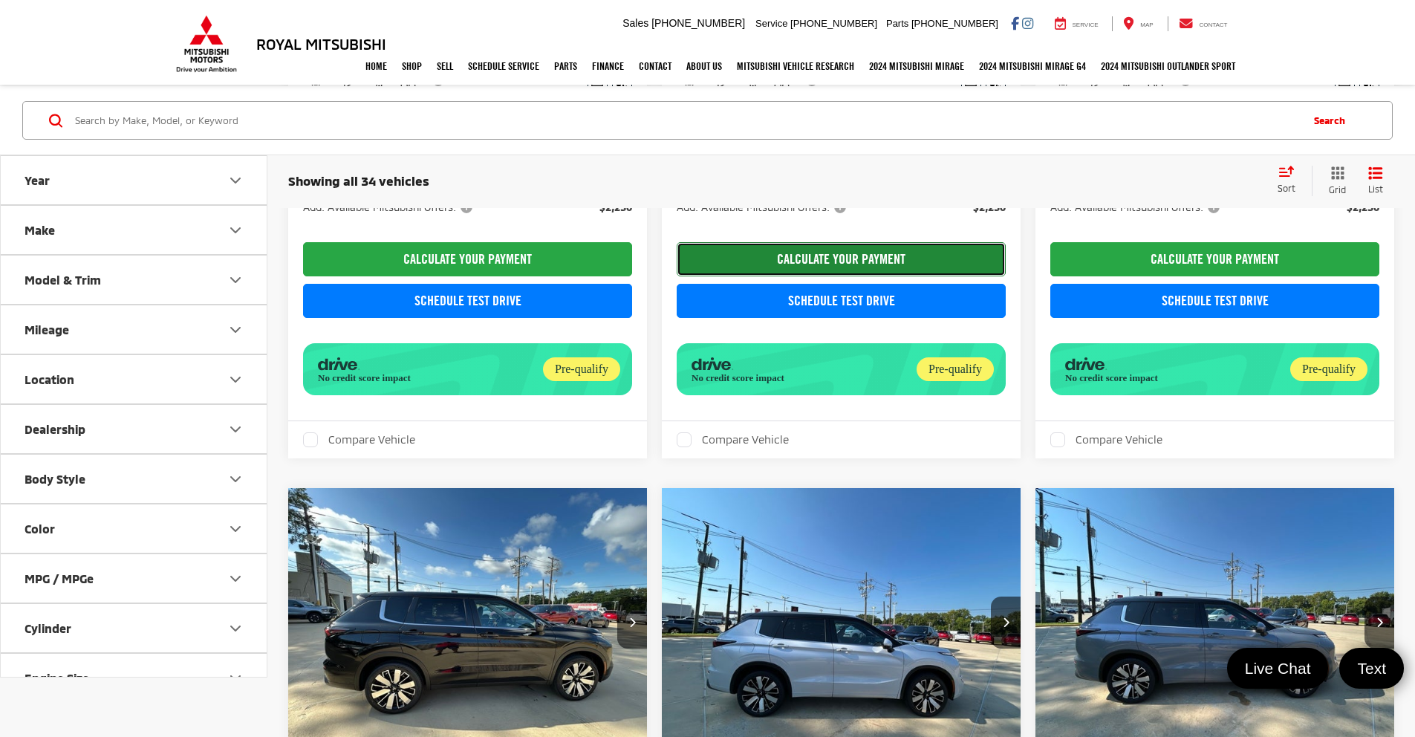
click at [677, 276] on button "CALCULATE YOUR PAYMENT" at bounding box center [841, 259] width 329 height 34
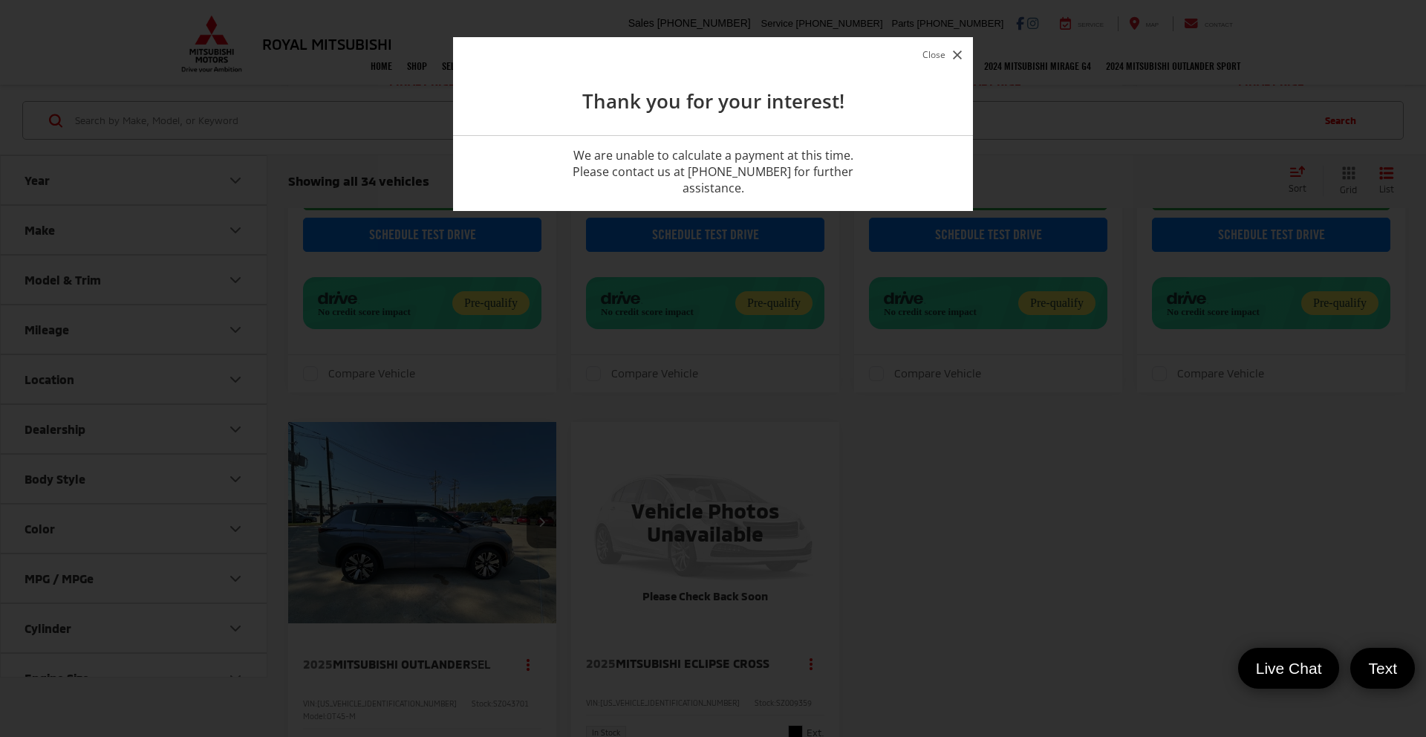
click at [936, 57] on button "Close" at bounding box center [942, 55] width 47 height 20
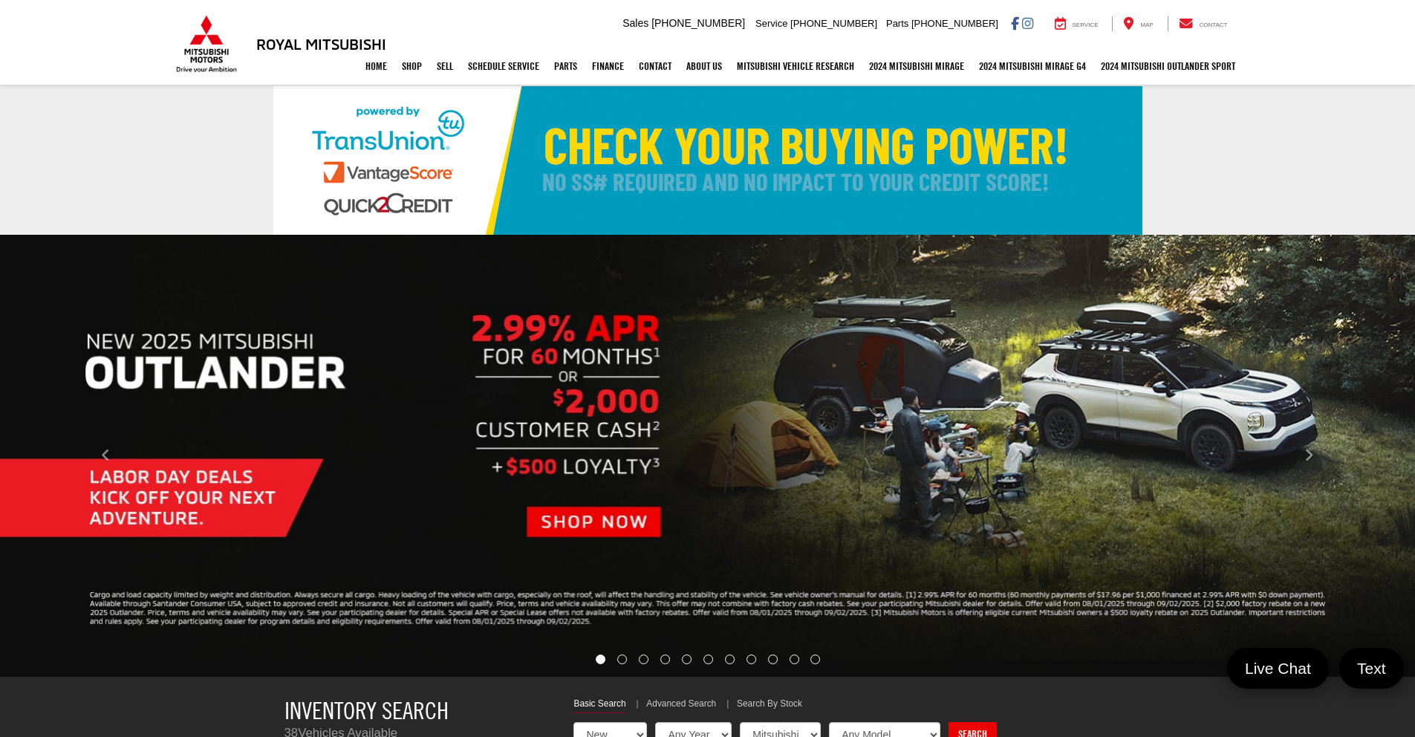
select select "Mitsubishi"
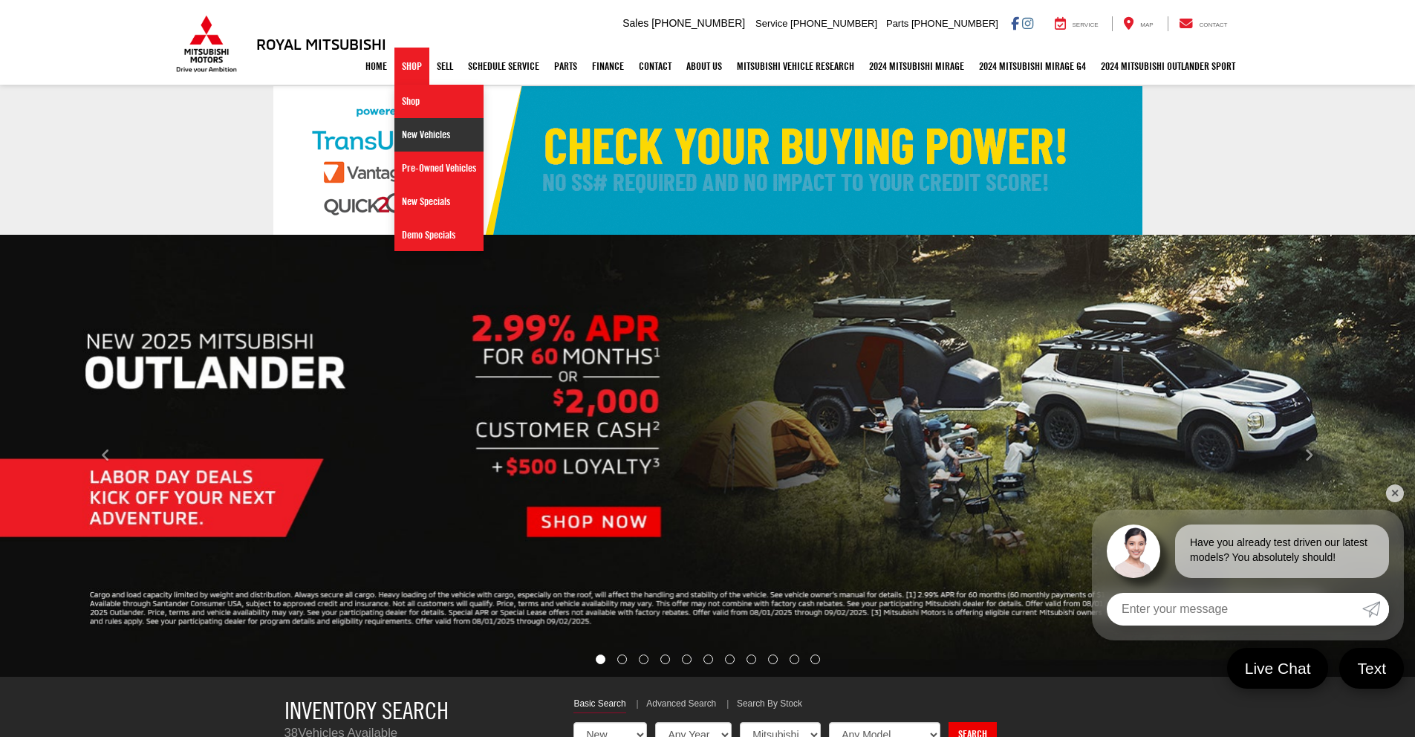
click at [414, 128] on link "New Vehicles" at bounding box center [438, 134] width 89 height 33
